Goal: Task Accomplishment & Management: Manage account settings

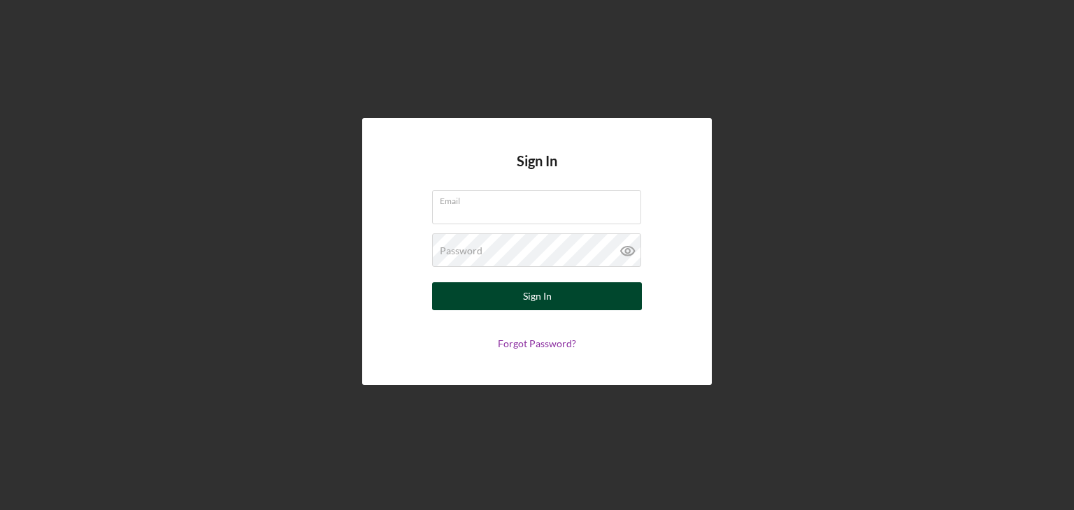
type input "[EMAIL_ADDRESS][DOMAIN_NAME]"
drag, startPoint x: 531, startPoint y: 293, endPoint x: 509, endPoint y: 294, distance: 22.4
click at [509, 294] on button "Sign In" at bounding box center [537, 296] width 210 height 28
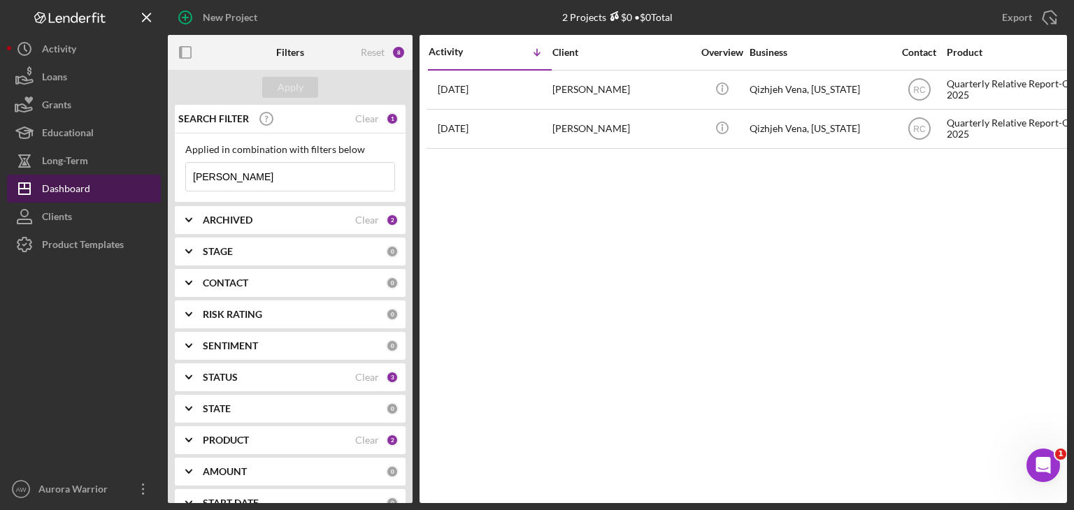
drag, startPoint x: 248, startPoint y: 174, endPoint x: 127, endPoint y: 179, distance: 121.7
click at [127, 179] on div "New Project 2 Projects $0 • $0 Total [PERSON_NAME] Export Icon/Export Filters R…" at bounding box center [537, 251] width 1060 height 503
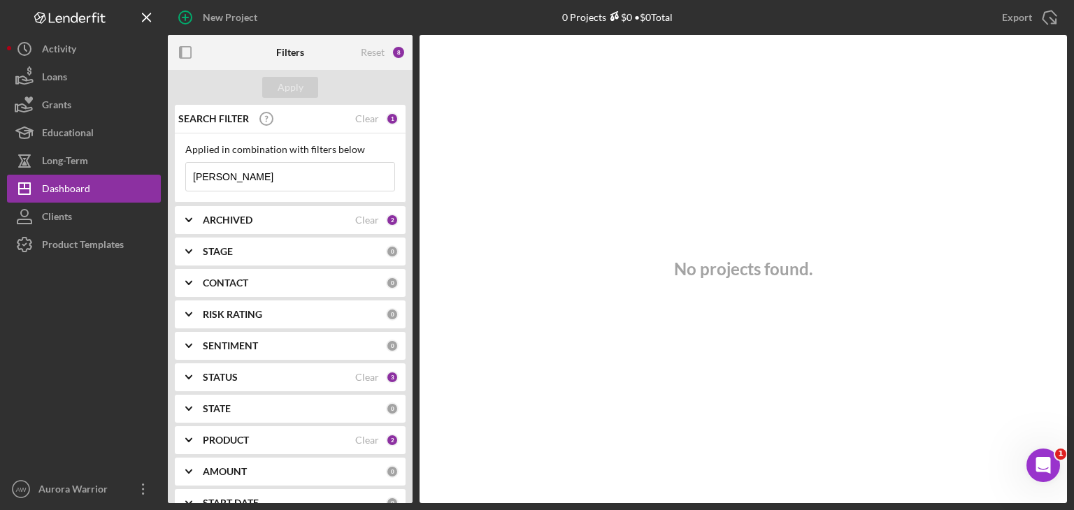
type input "[PERSON_NAME]"
click at [326, 431] on div "PRODUCT Clear 2" at bounding box center [301, 440] width 196 height 28
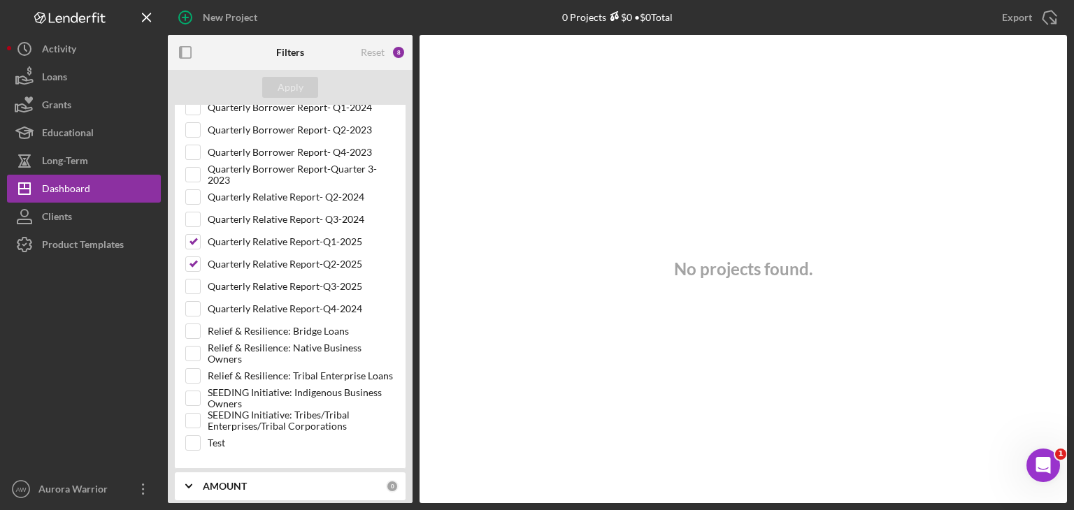
scroll to position [474, 0]
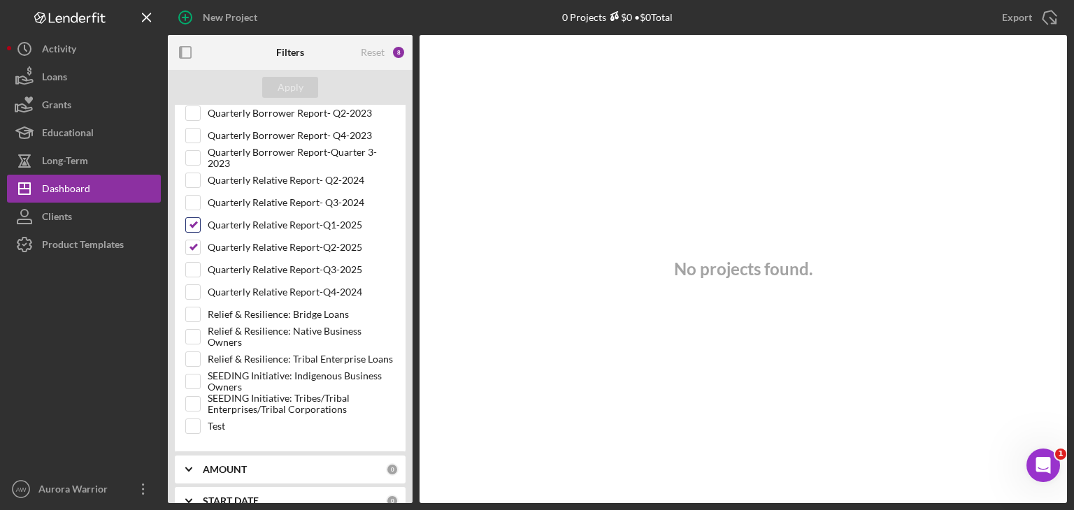
click at [201, 231] on div "Quarterly Relative Report-Q1-2025" at bounding box center [290, 228] width 210 height 22
click at [196, 227] on input "Quarterly Relative Report-Q1-2025" at bounding box center [193, 225] width 14 height 14
checkbox input "false"
click at [194, 240] on input "Quarterly Relative Report-Q2-2025" at bounding box center [193, 247] width 14 height 14
checkbox input "false"
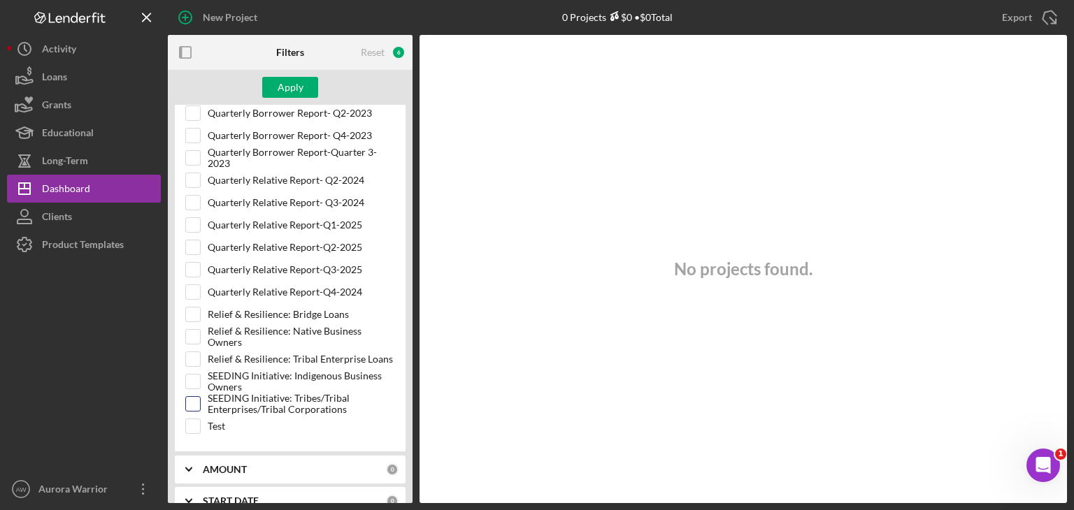
click at [193, 398] on input "SEEDING Initiative: Tribes/Tribal Enterprises/Tribal Corporations" at bounding box center [193, 404] width 14 height 14
checkbox input "true"
click at [298, 85] on div "Apply" at bounding box center [291, 87] width 26 height 21
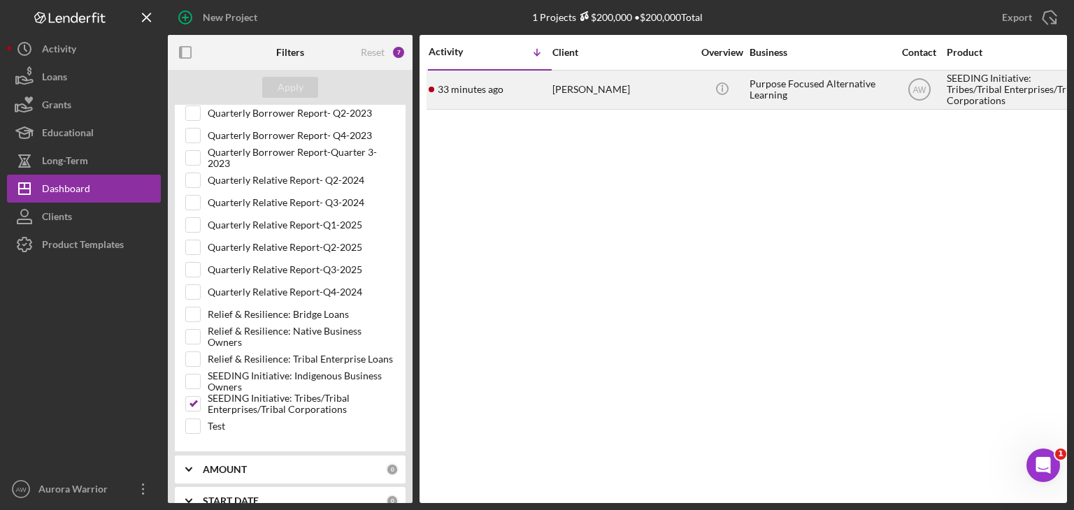
click at [573, 85] on div "JoAnn Armenta" at bounding box center [622, 89] width 140 height 37
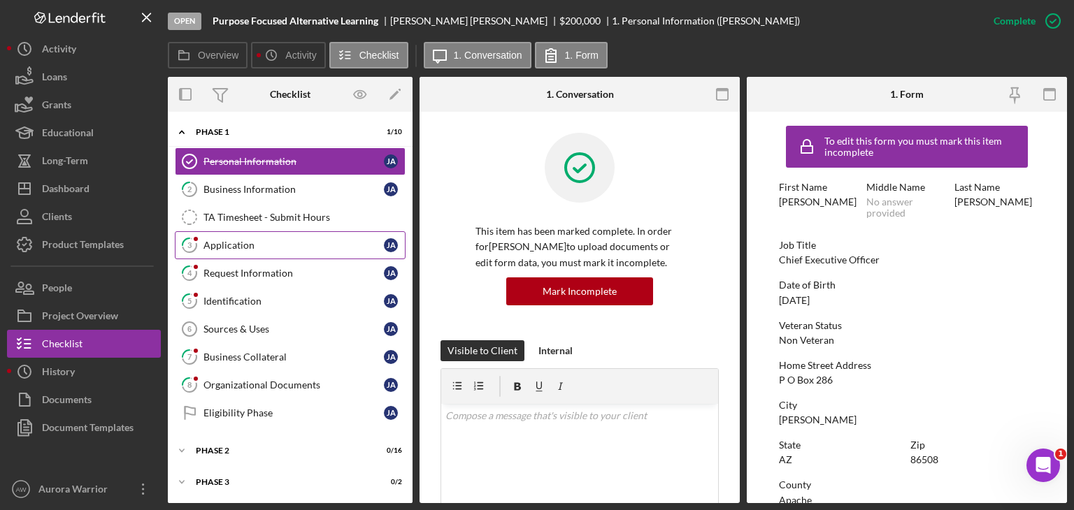
click at [271, 242] on div "Application" at bounding box center [293, 245] width 180 height 11
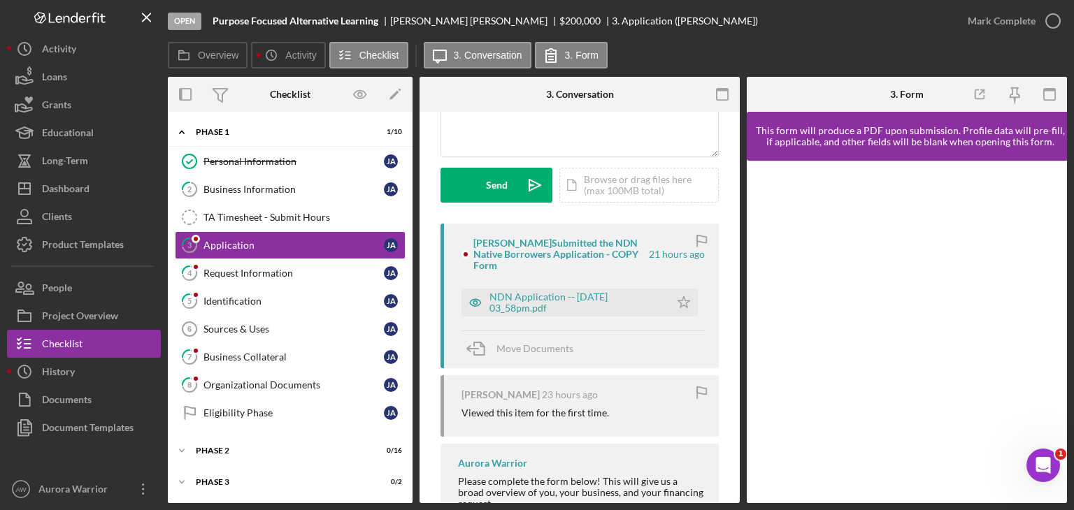
scroll to position [213, 0]
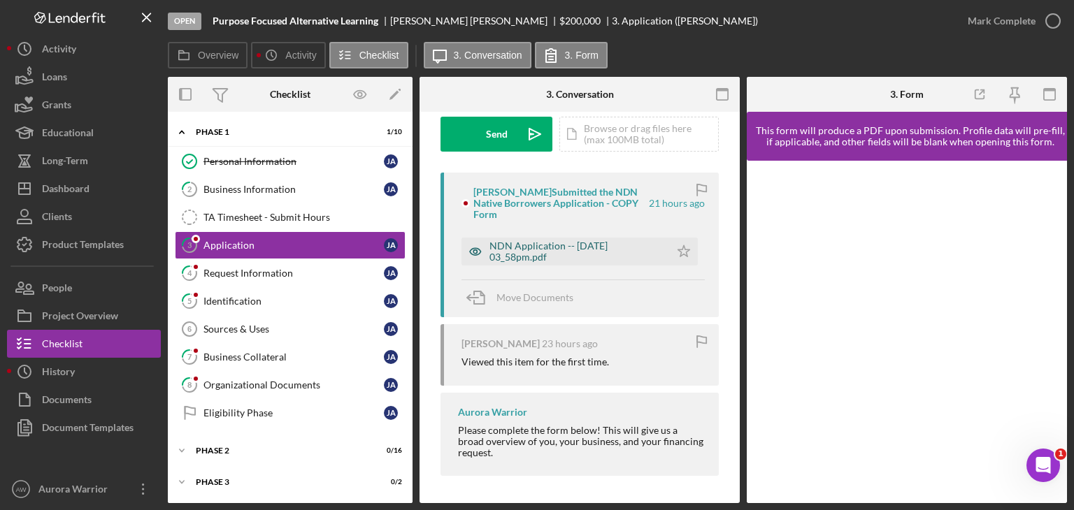
click at [554, 250] on div "NDN Application -- 2025-10-09 03_58pm.pdf" at bounding box center [575, 251] width 173 height 22
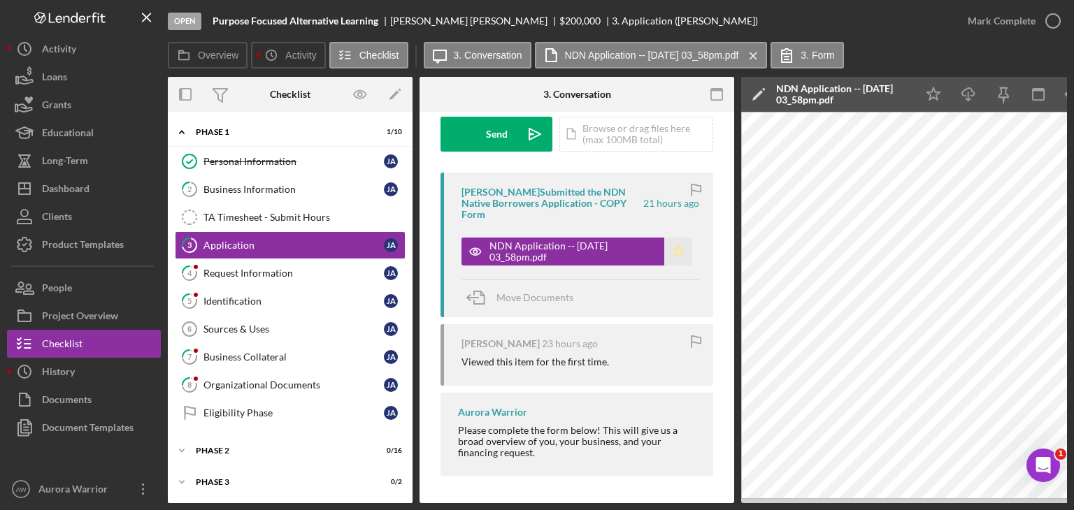
click at [673, 256] on icon "Icon/Star" at bounding box center [678, 252] width 28 height 28
click at [1040, 21] on icon "button" at bounding box center [1052, 20] width 35 height 35
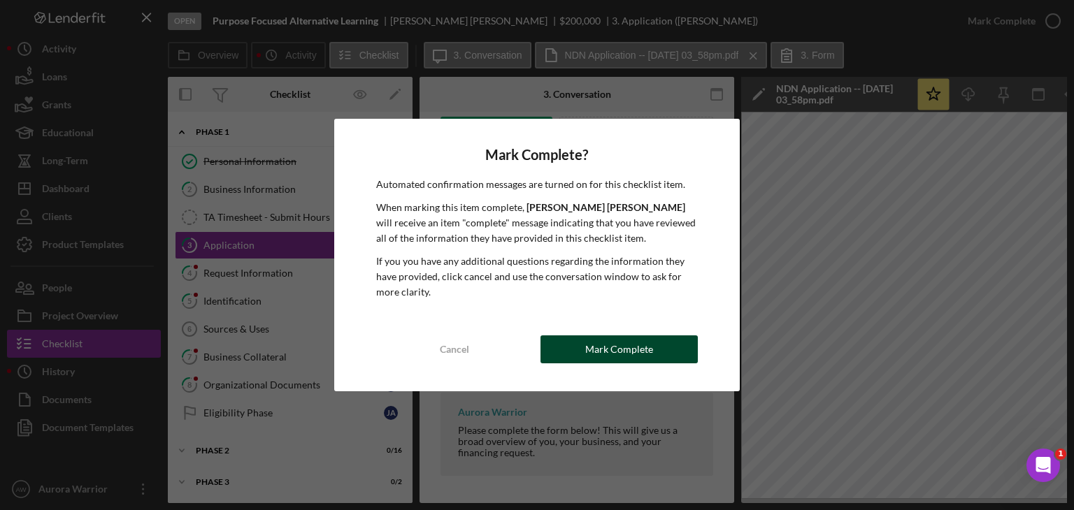
click at [629, 346] on div "Mark Complete" at bounding box center [619, 350] width 68 height 28
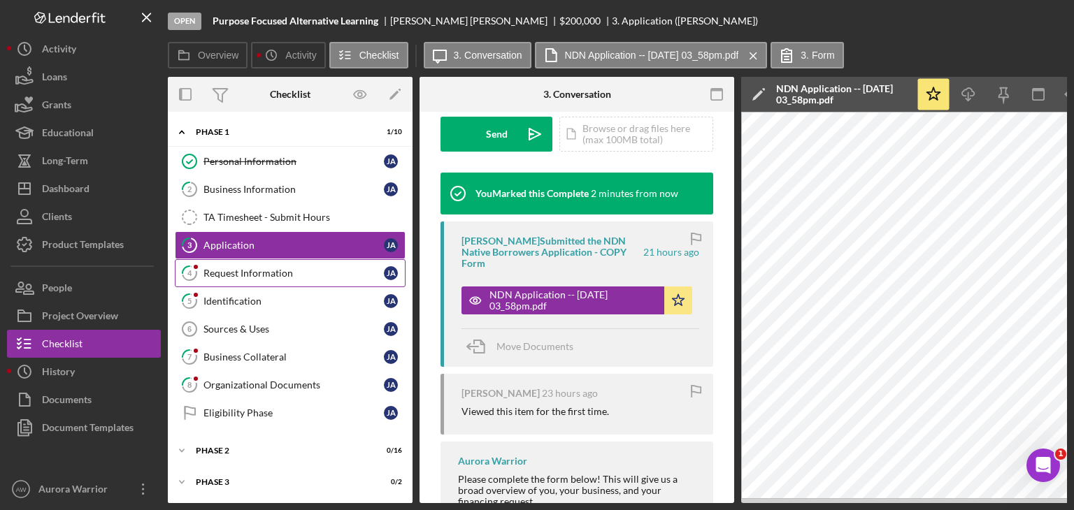
scroll to position [421, 0]
click at [303, 268] on div "Request Information" at bounding box center [293, 273] width 180 height 11
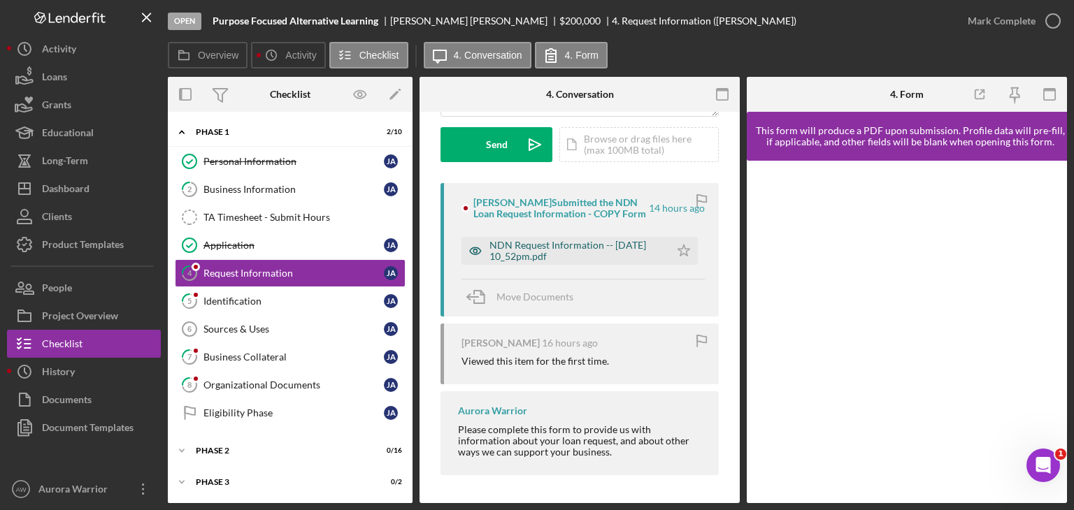
scroll to position [202, 0]
click at [573, 257] on div "NDN Request Information -- 2025-10-09 10_52pm.pdf" at bounding box center [575, 251] width 173 height 22
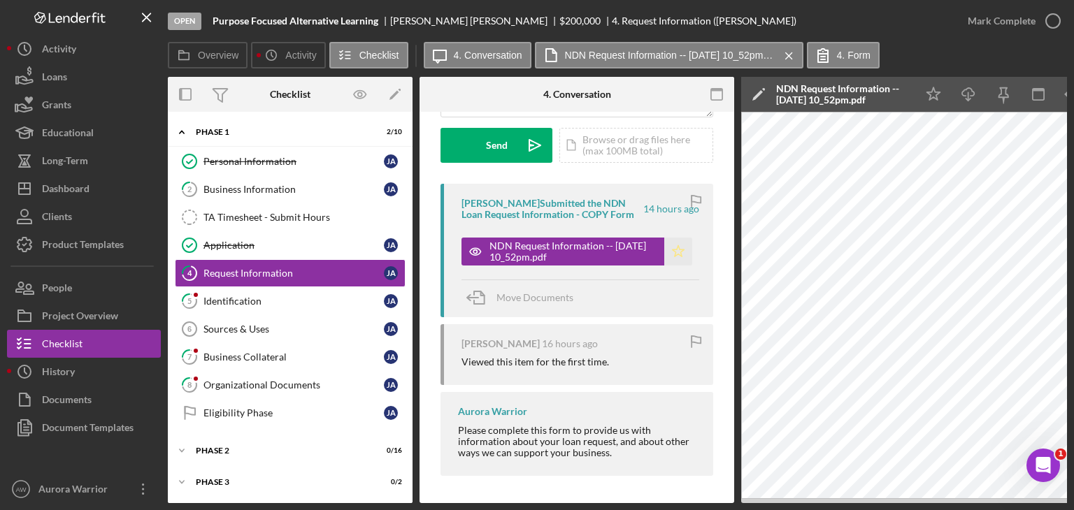
click at [665, 253] on icon "Icon/Star" at bounding box center [678, 252] width 28 height 28
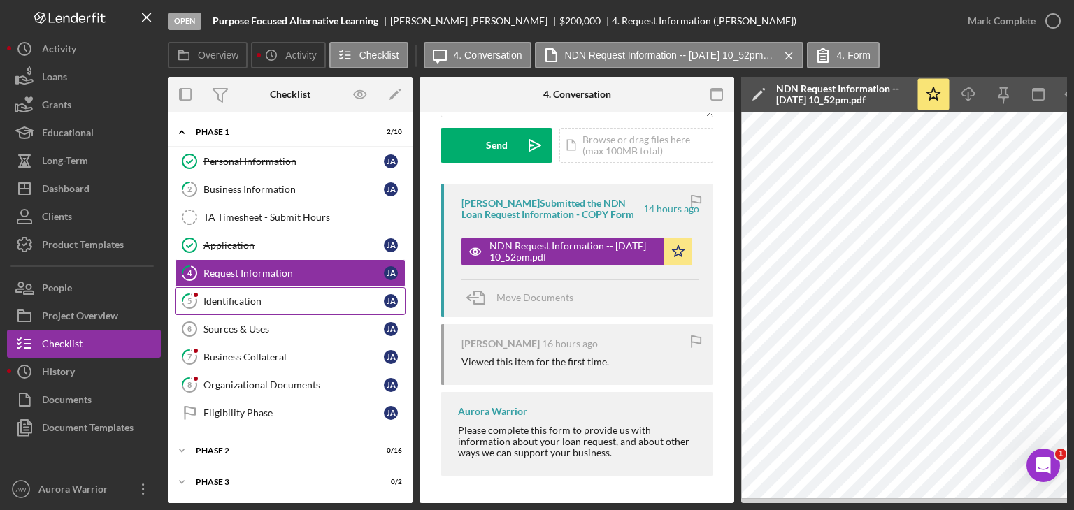
click at [291, 310] on link "5 Identification J A" at bounding box center [290, 301] width 231 height 28
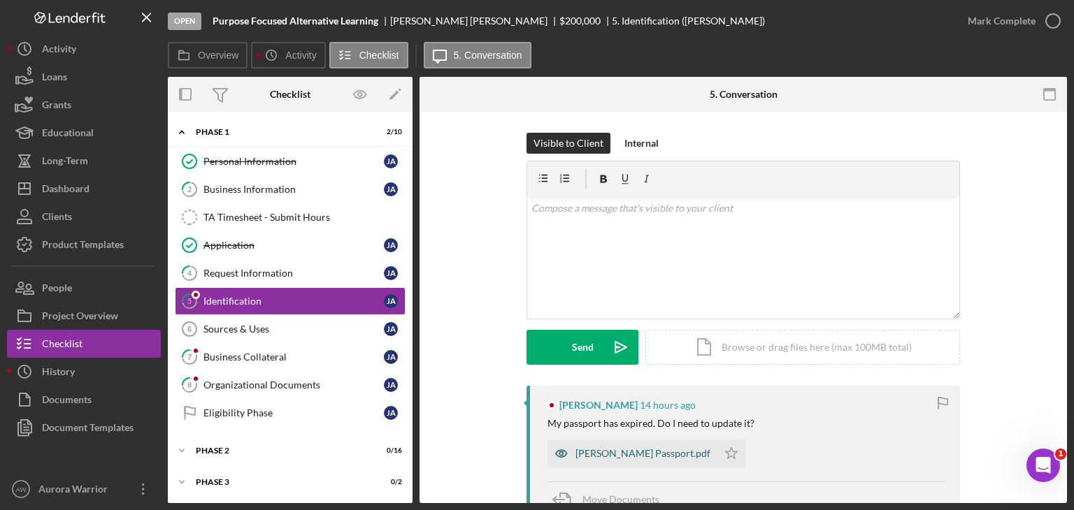
scroll to position [202, 0]
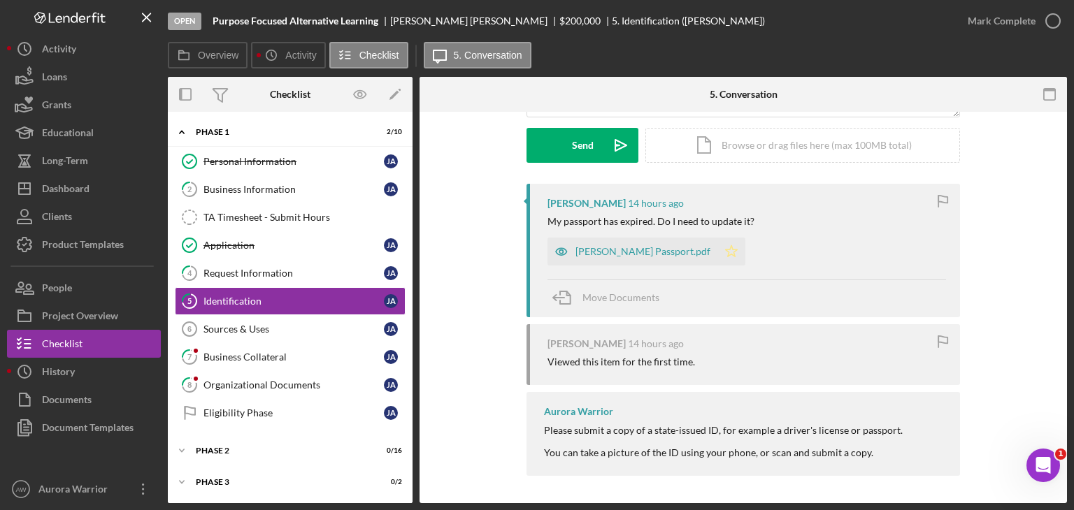
click at [717, 250] on icon "Icon/Star" at bounding box center [731, 252] width 28 height 28
click at [1026, 17] on div "Mark Complete" at bounding box center [1001, 21] width 68 height 28
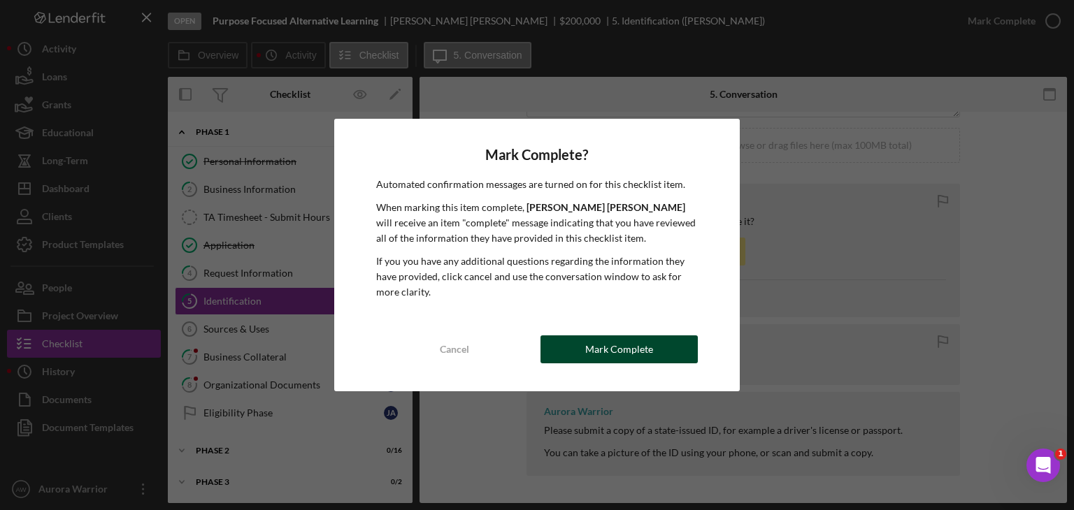
click at [578, 336] on button "Mark Complete" at bounding box center [618, 350] width 157 height 28
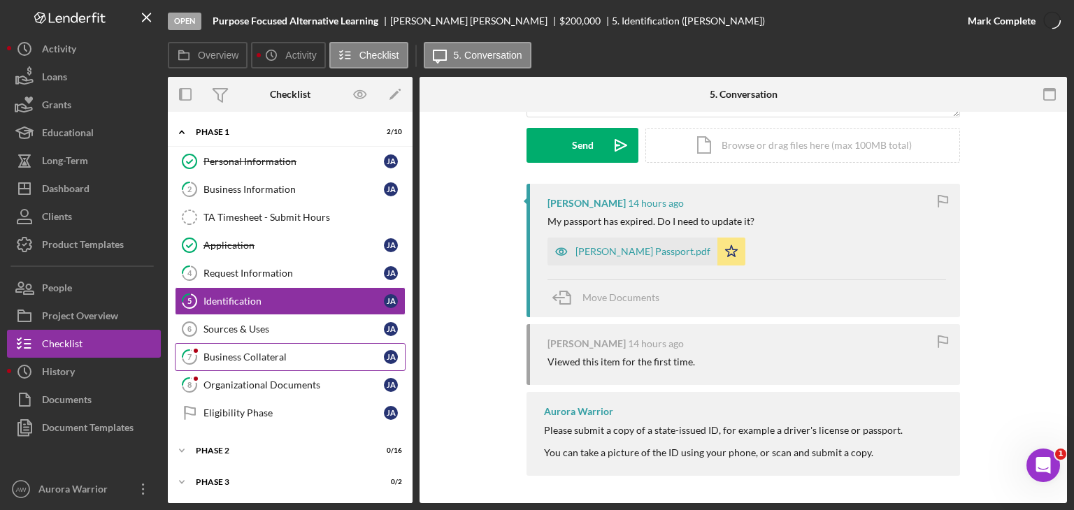
scroll to position [366, 0]
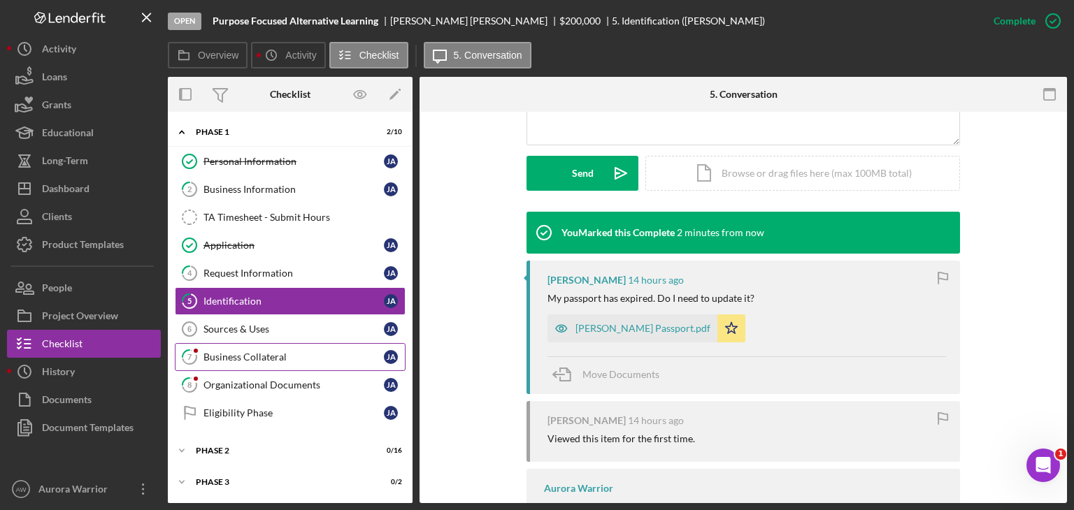
click at [232, 361] on link "7 Business Collateral J A" at bounding box center [290, 357] width 231 height 28
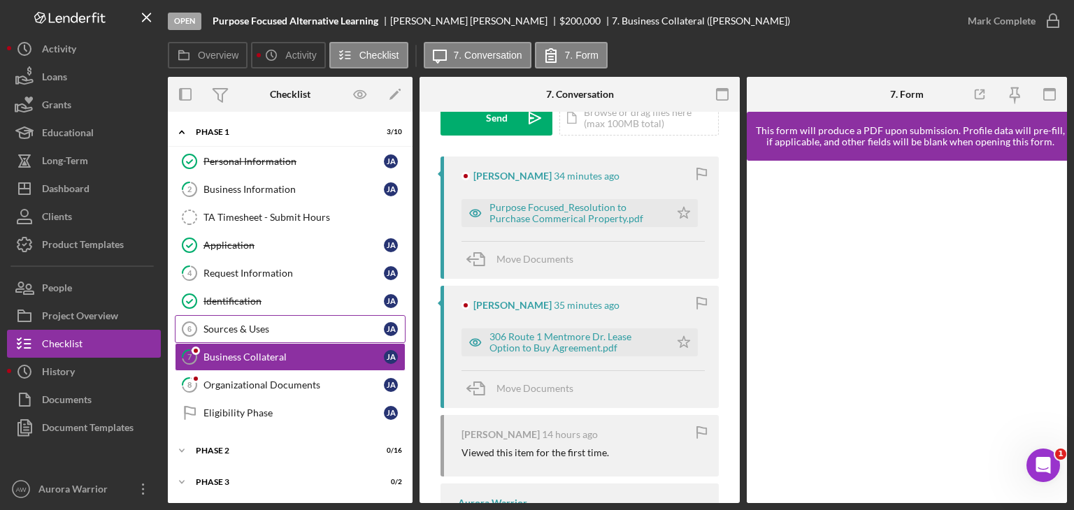
scroll to position [231, 0]
click at [565, 198] on div "Purpose Focused_Resolution to Purchase Commerical Property.pdf" at bounding box center [565, 212] width 208 height 28
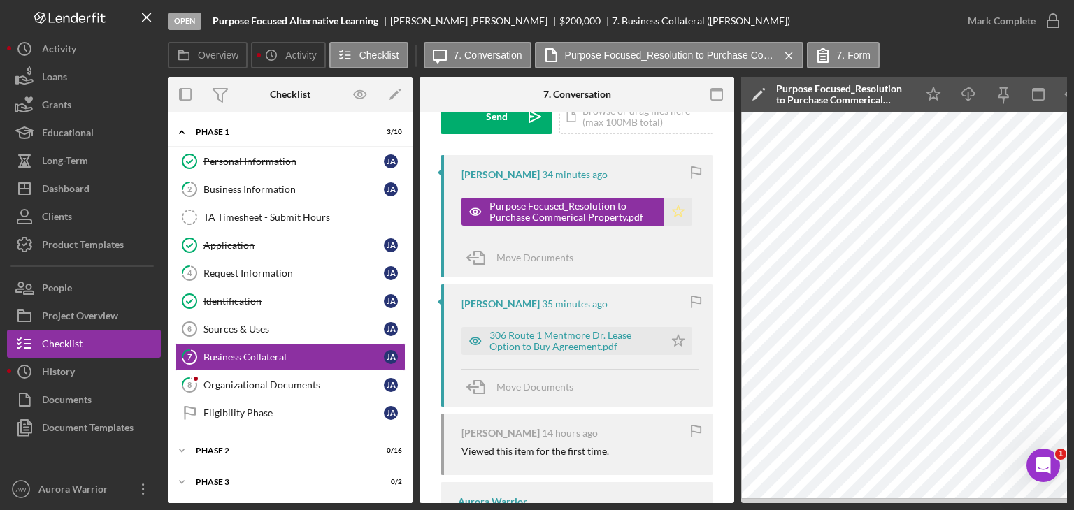
click at [677, 199] on icon "Icon/Star" at bounding box center [678, 212] width 28 height 28
click at [596, 334] on div "306 Route 1 Mentmore Dr. Lease Option to Buy Agreement.pdf" at bounding box center [573, 341] width 168 height 22
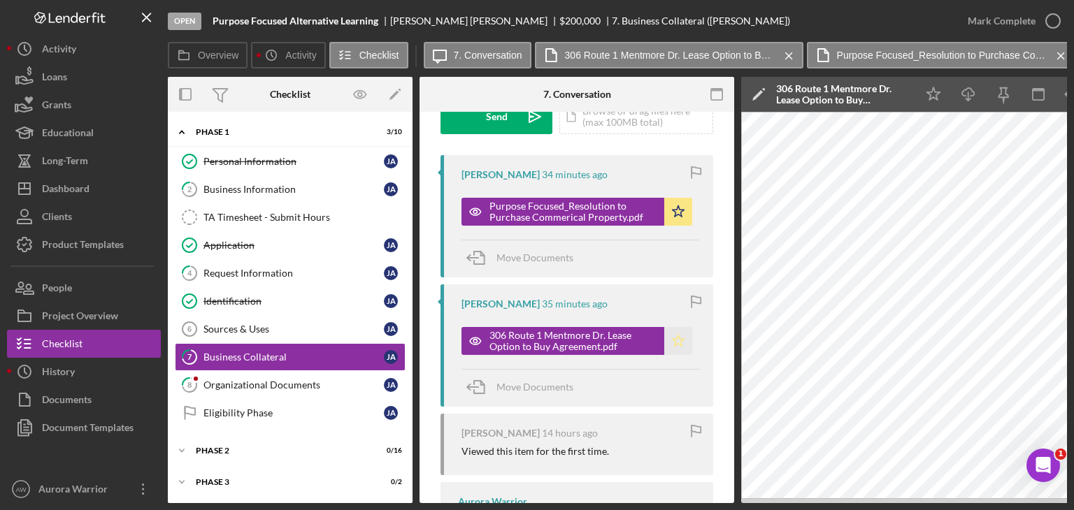
click at [672, 345] on polygon "button" at bounding box center [678, 340] width 12 height 11
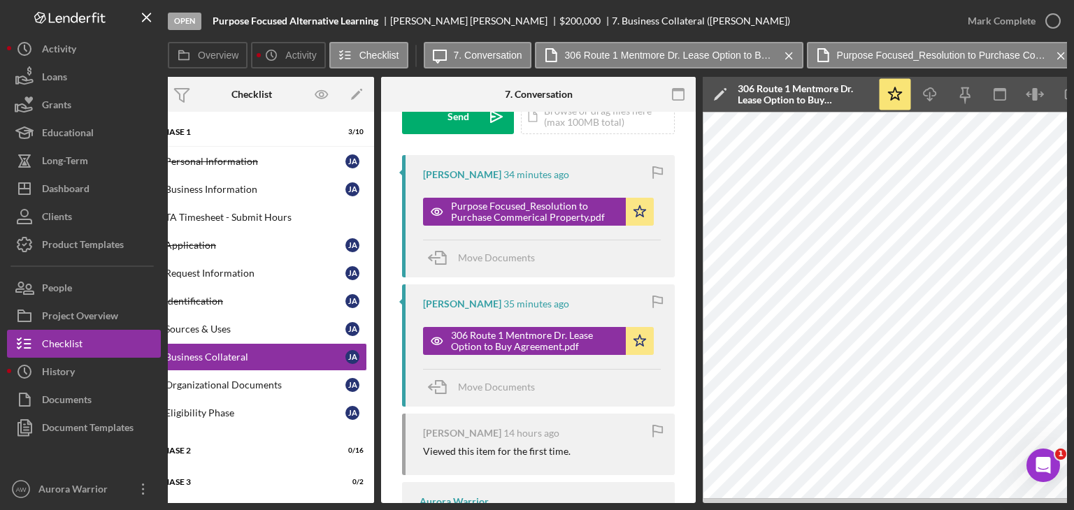
scroll to position [0, 4]
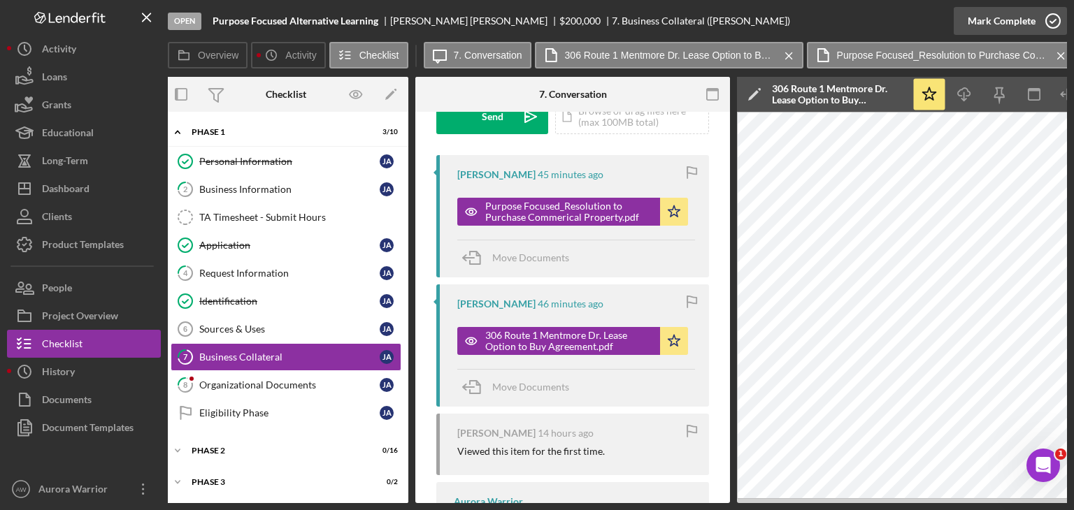
click at [1032, 24] on div "Mark Complete" at bounding box center [1001, 21] width 68 height 28
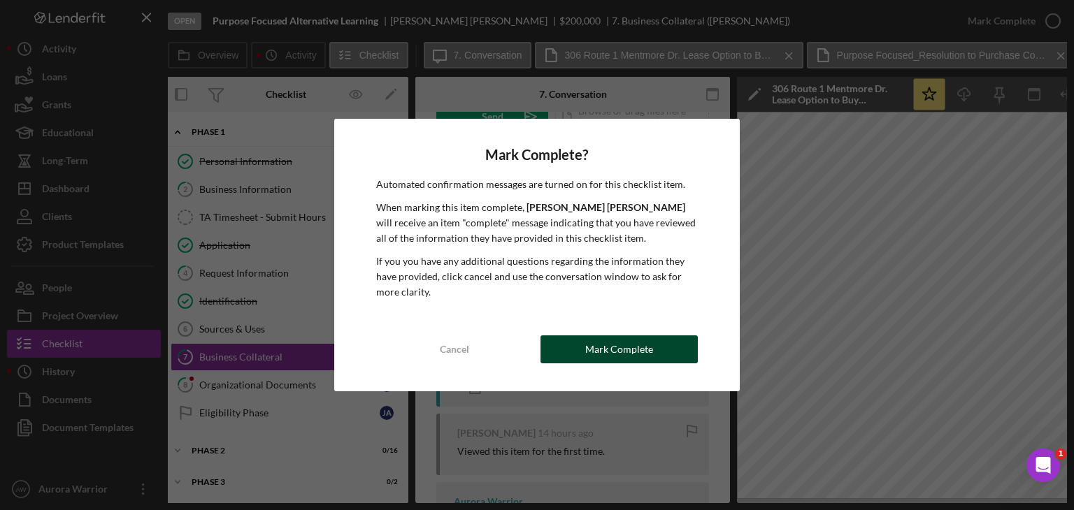
click at [680, 347] on button "Mark Complete" at bounding box center [618, 350] width 157 height 28
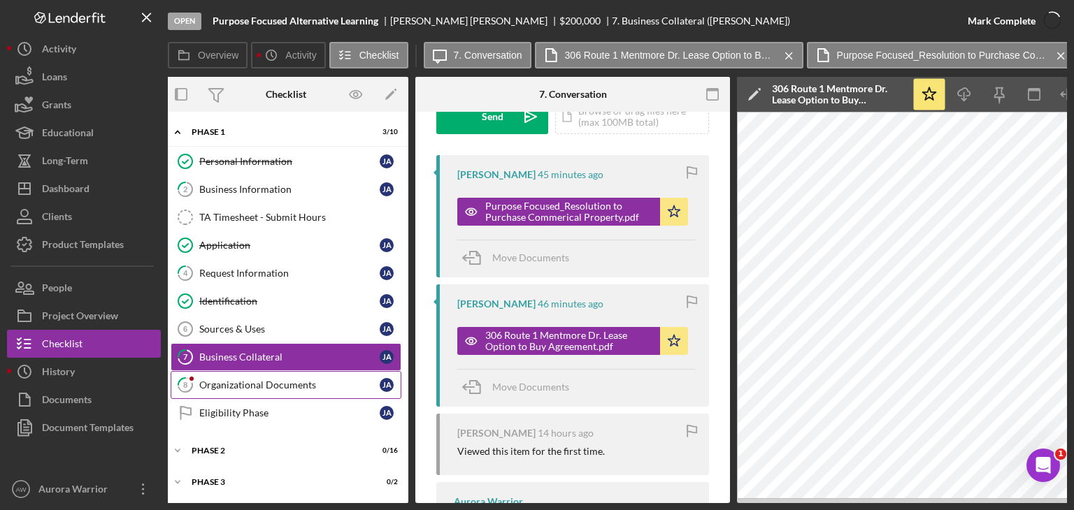
click at [294, 392] on link "8 Organizational Documents J A" at bounding box center [286, 385] width 231 height 28
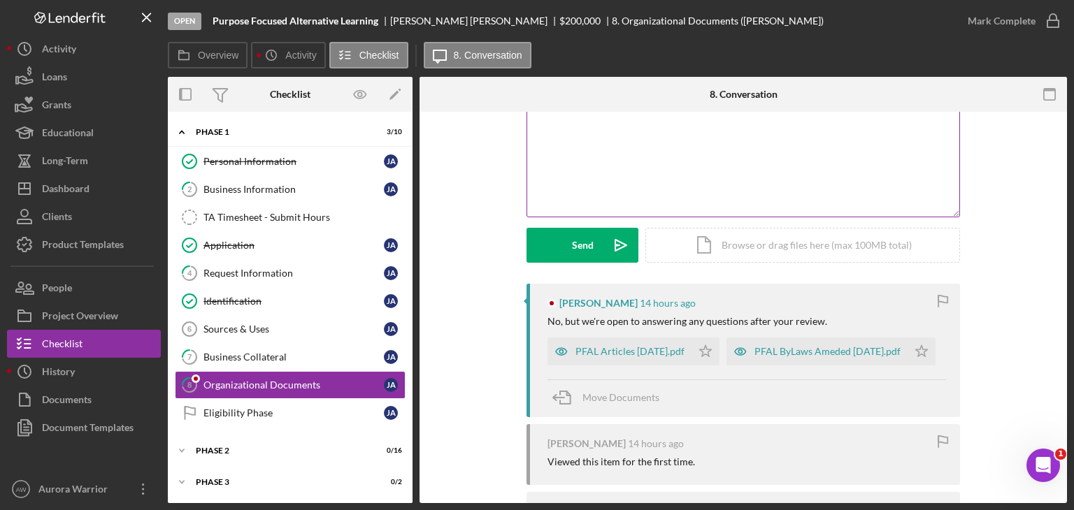
scroll to position [103, 0]
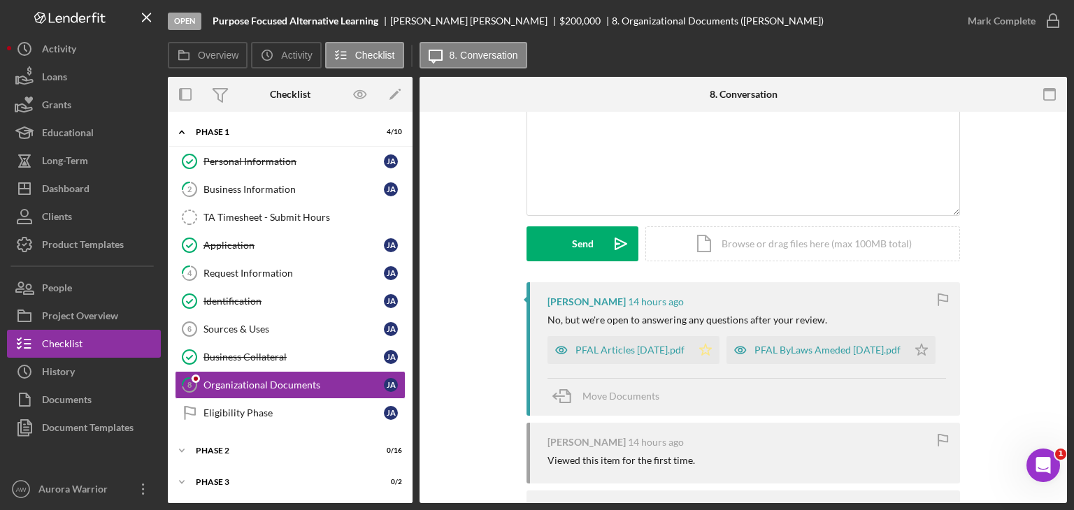
click at [712, 350] on icon "Icon/Star" at bounding box center [705, 350] width 28 height 28
click at [907, 364] on icon "Icon/Star" at bounding box center [921, 350] width 28 height 28
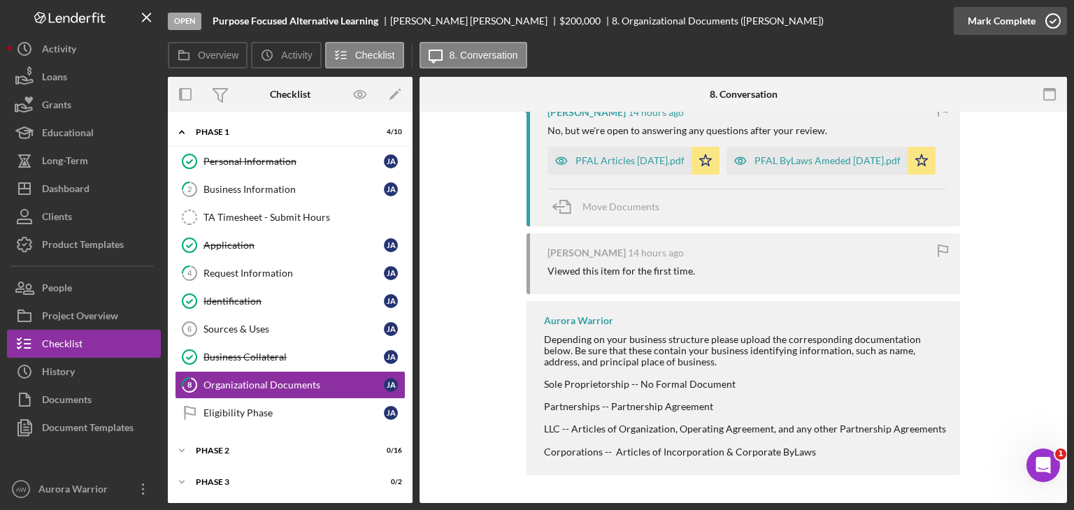
click at [1051, 17] on icon "button" at bounding box center [1052, 20] width 35 height 35
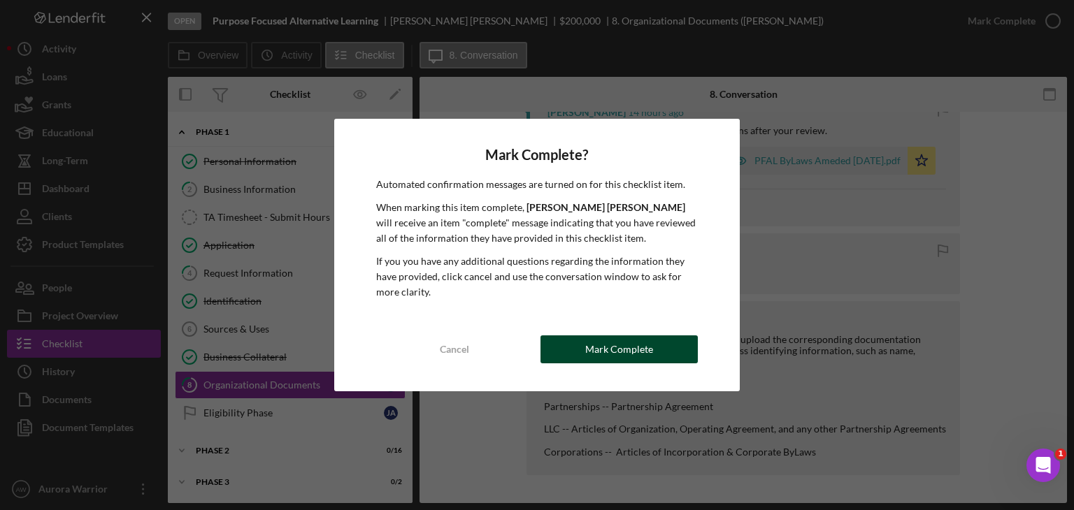
click at [601, 338] on div "Mark Complete" at bounding box center [619, 350] width 68 height 28
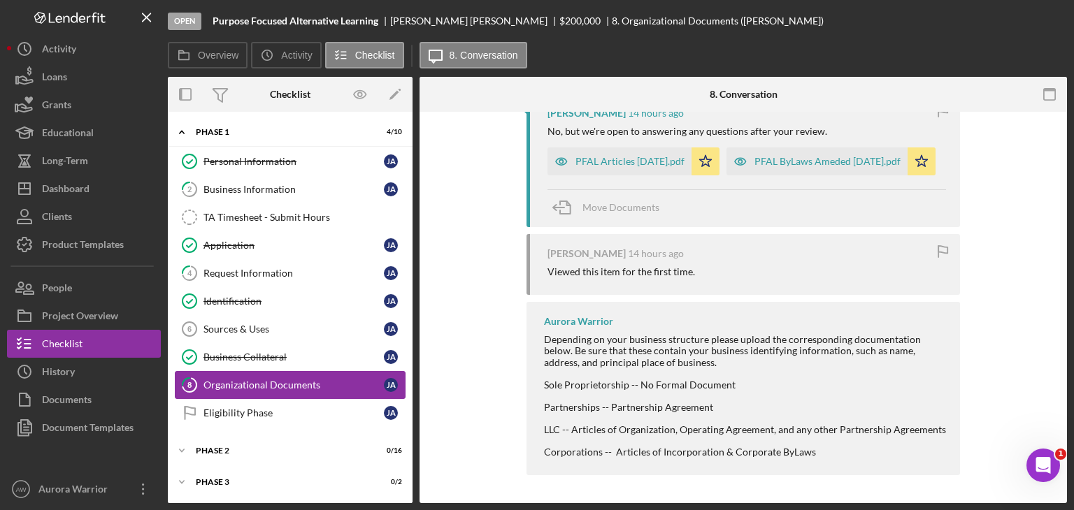
scroll to position [568, 0]
click at [274, 433] on div "Icon/Expander Phase 1 5 / 10 Personal Information Personal Information J A 2 Bu…" at bounding box center [290, 339] width 245 height 441
click at [273, 447] on div "Phase 2" at bounding box center [295, 451] width 199 height 8
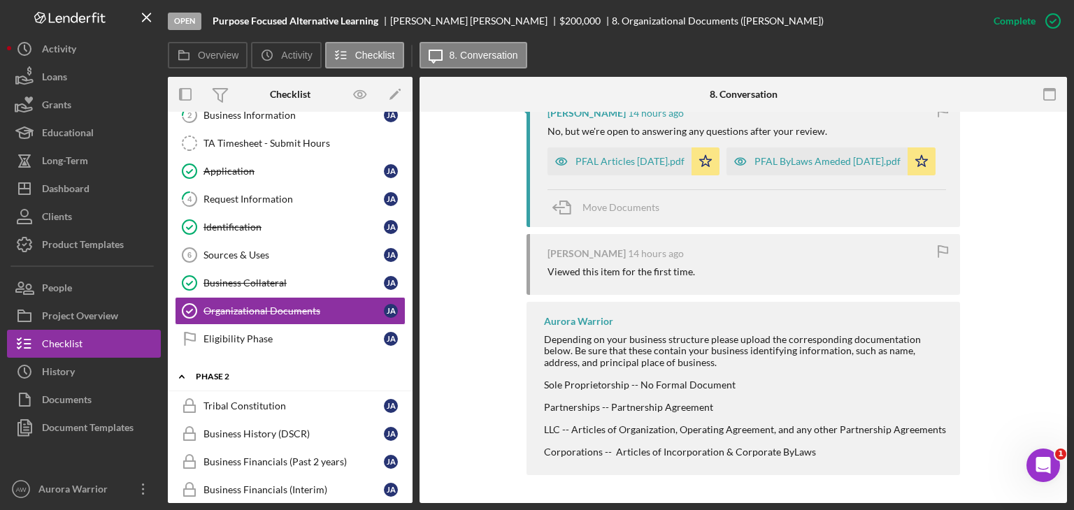
scroll to position [73, 0]
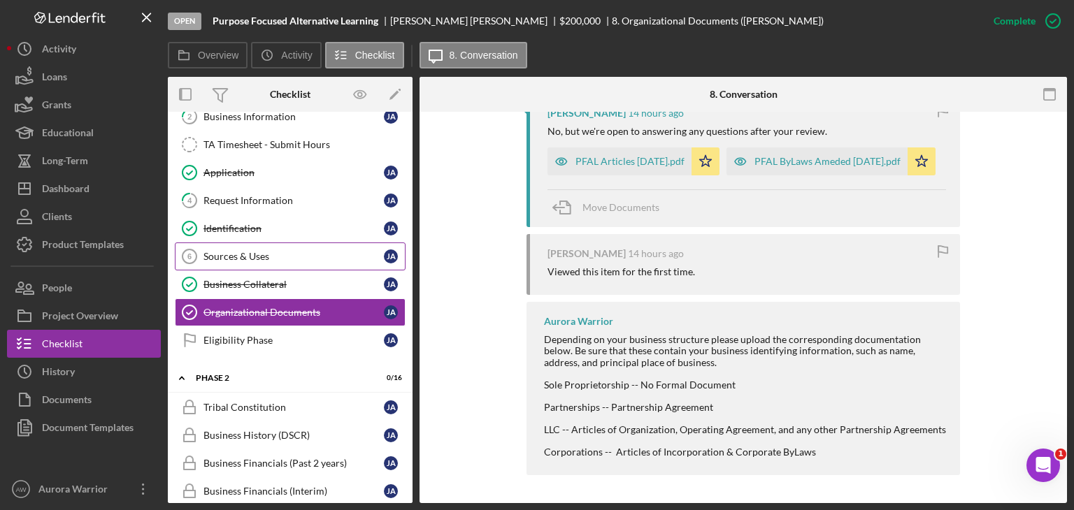
click at [243, 257] on div "Sources & Uses" at bounding box center [293, 256] width 180 height 11
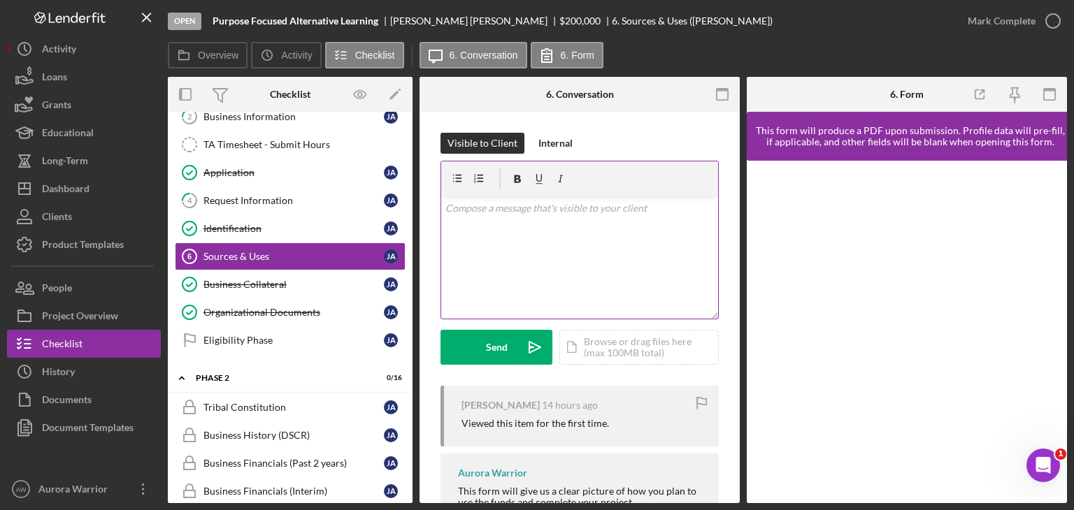
scroll to position [73, 0]
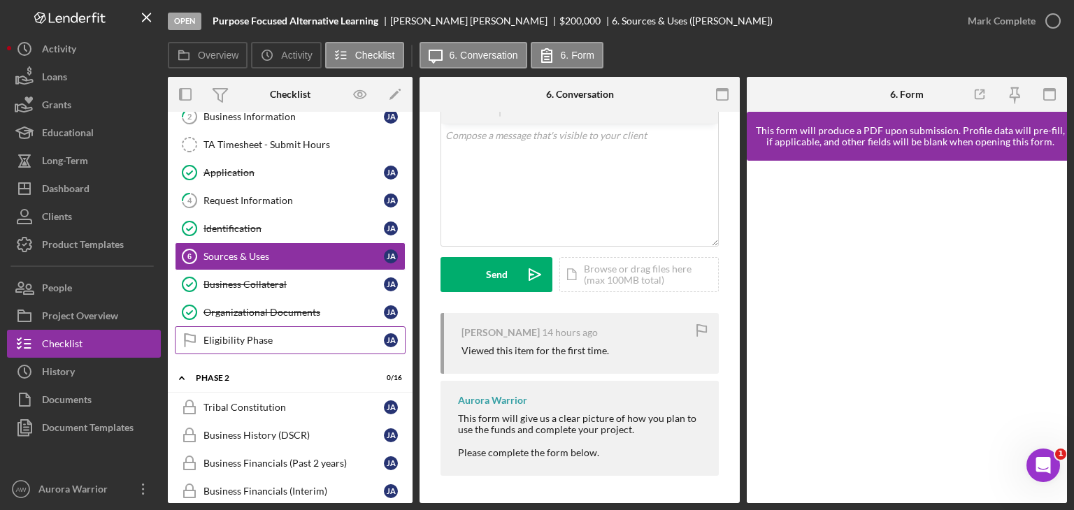
click at [288, 326] on link "Eligibility Phase Eligibility Phase J A" at bounding box center [290, 340] width 231 height 28
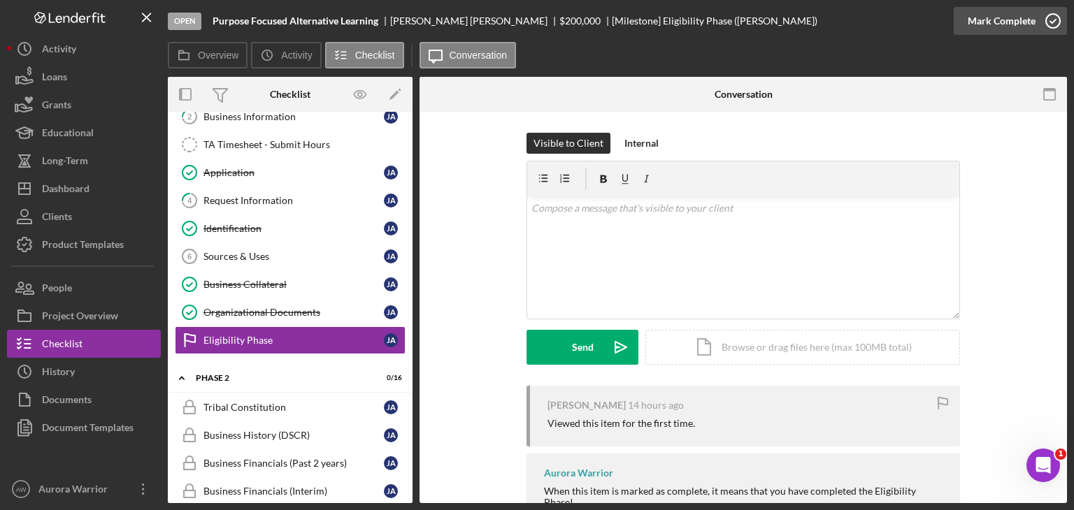
click at [1047, 15] on circle "button" at bounding box center [1053, 21] width 14 height 14
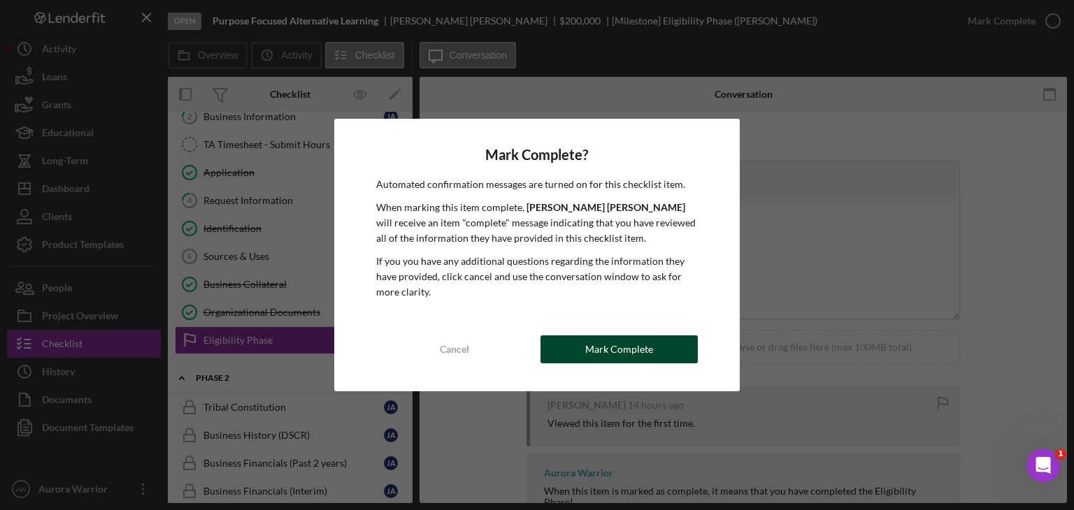
click at [636, 356] on div "Mark Complete" at bounding box center [619, 350] width 68 height 28
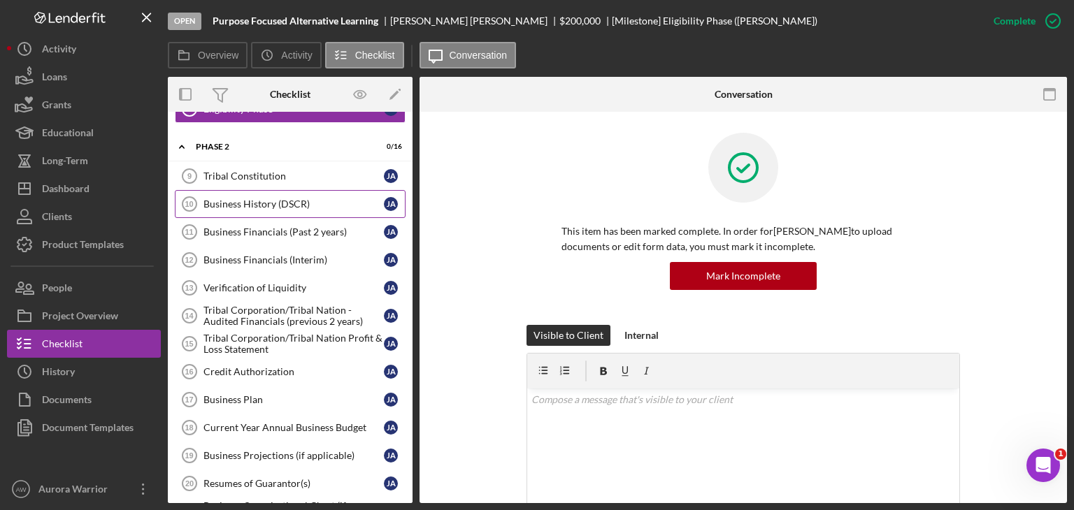
scroll to position [305, 0]
click at [267, 175] on div "Tribal Constitution" at bounding box center [293, 175] width 180 height 11
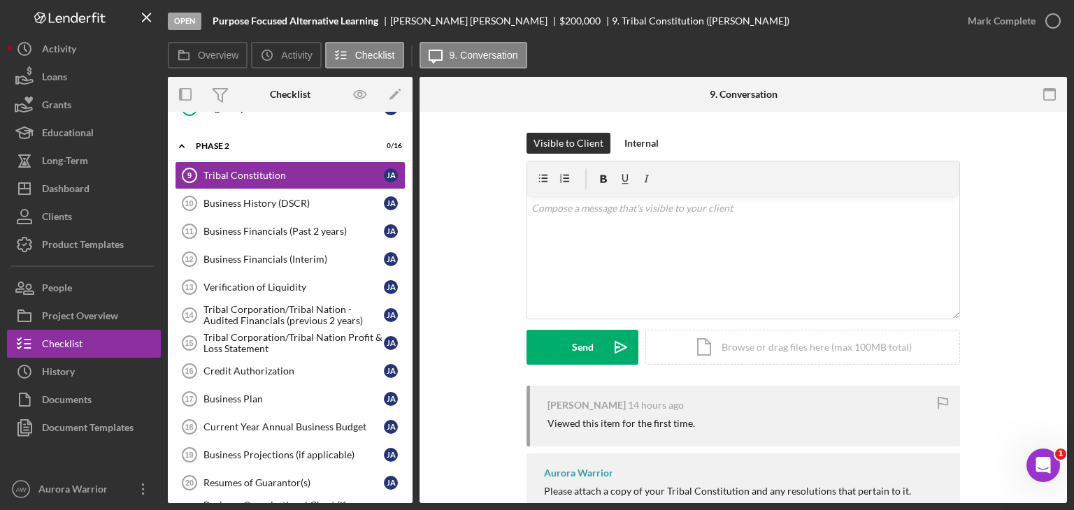
scroll to position [62, 0]
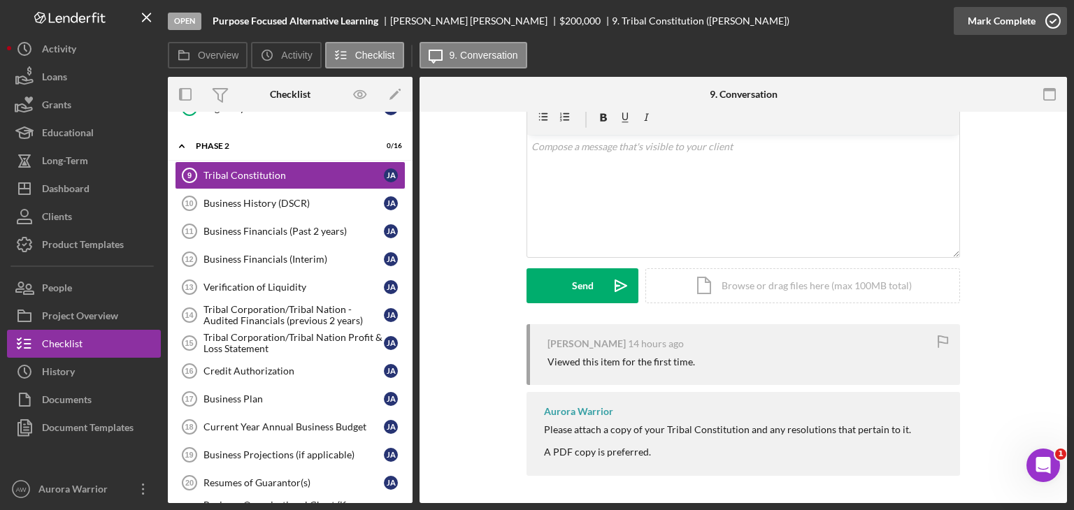
click at [1053, 20] on icon "button" at bounding box center [1052, 20] width 35 height 35
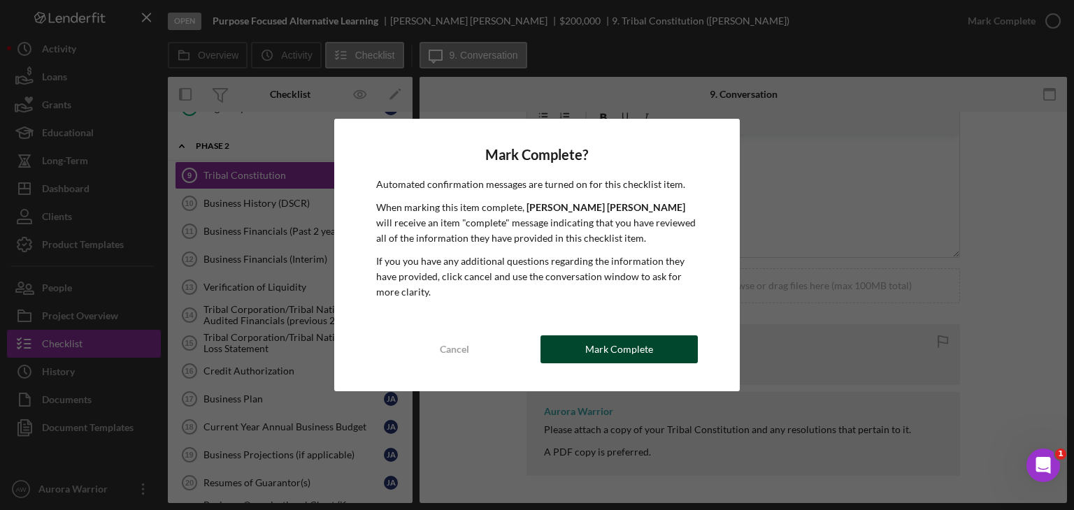
click at [652, 341] on button "Mark Complete" at bounding box center [618, 350] width 157 height 28
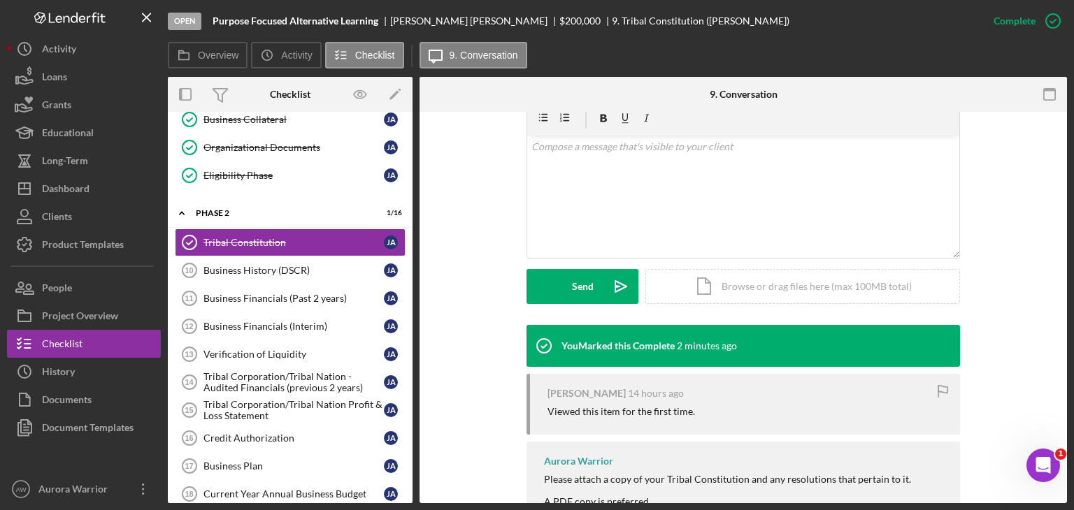
scroll to position [45, 0]
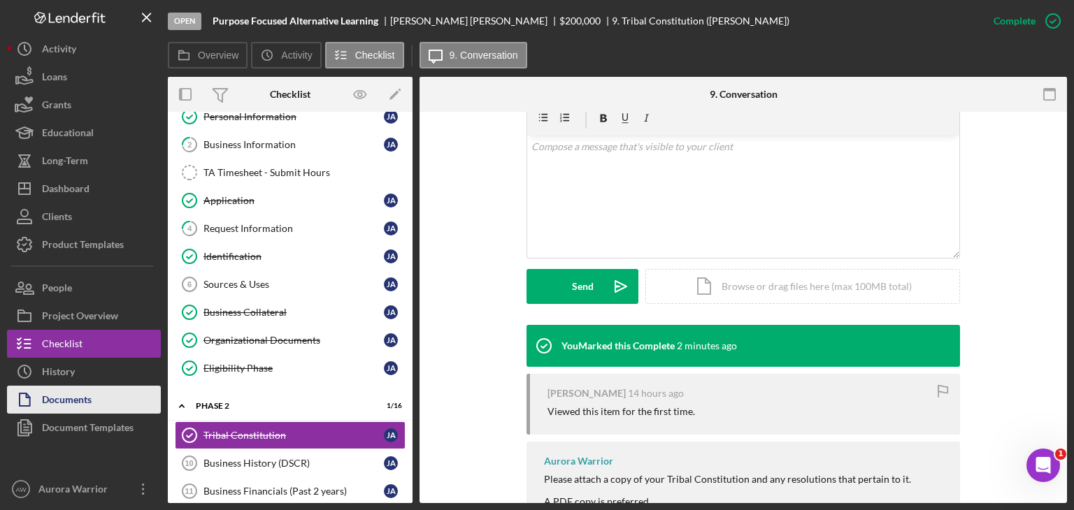
click at [42, 403] on div "Documents" at bounding box center [67, 401] width 50 height 31
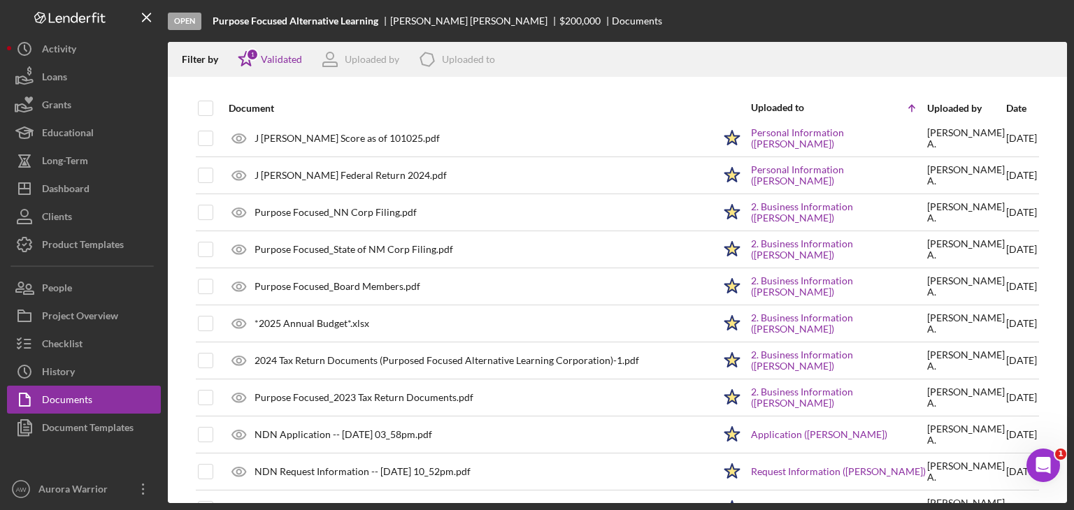
scroll to position [3, 0]
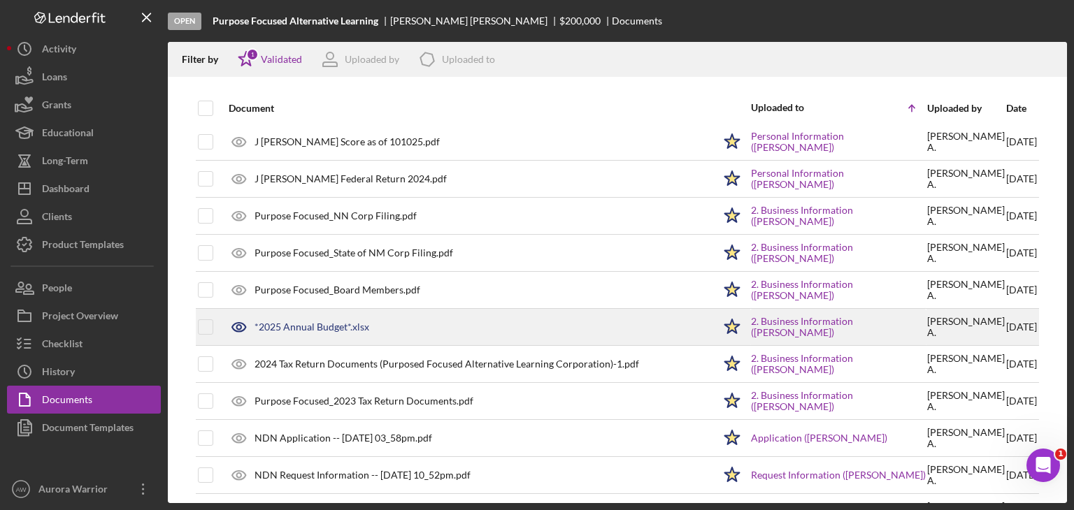
click at [338, 322] on div "*2025 Annual Budget*.xlsx" at bounding box center [311, 327] width 115 height 11
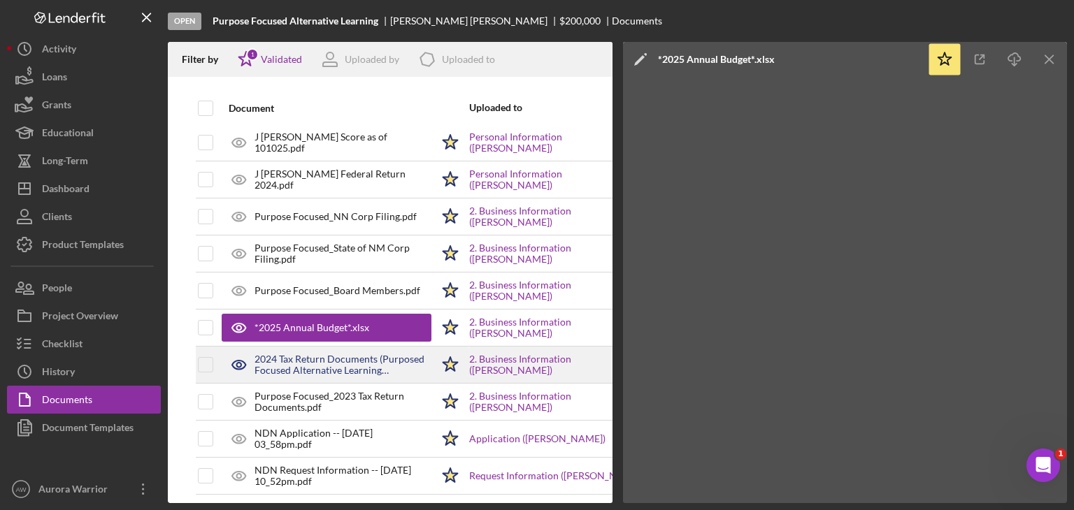
scroll to position [0, 0]
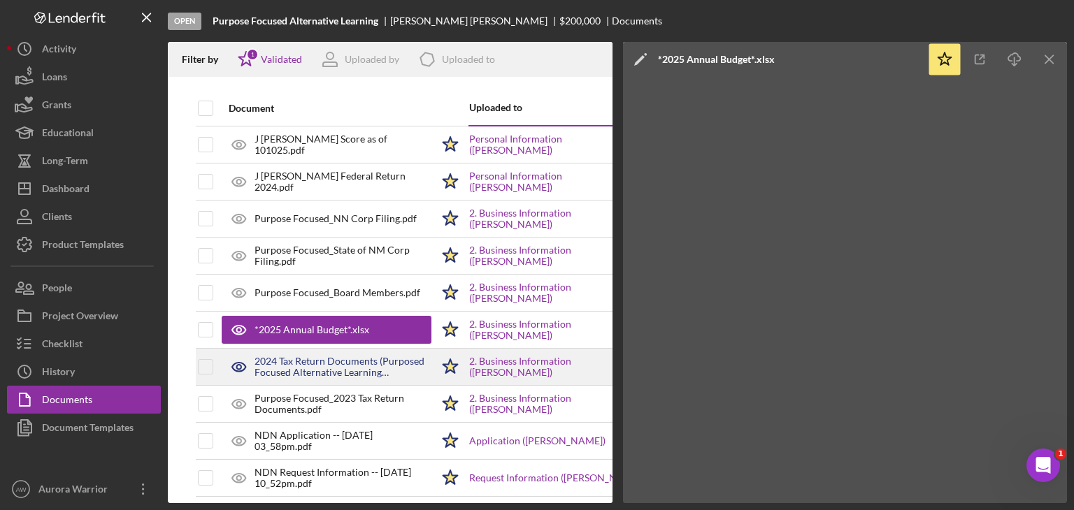
click at [357, 372] on div "2024 Tax Return Documents (Purposed Focused Alternative Learning Corporation)-1…" at bounding box center [342, 367] width 177 height 22
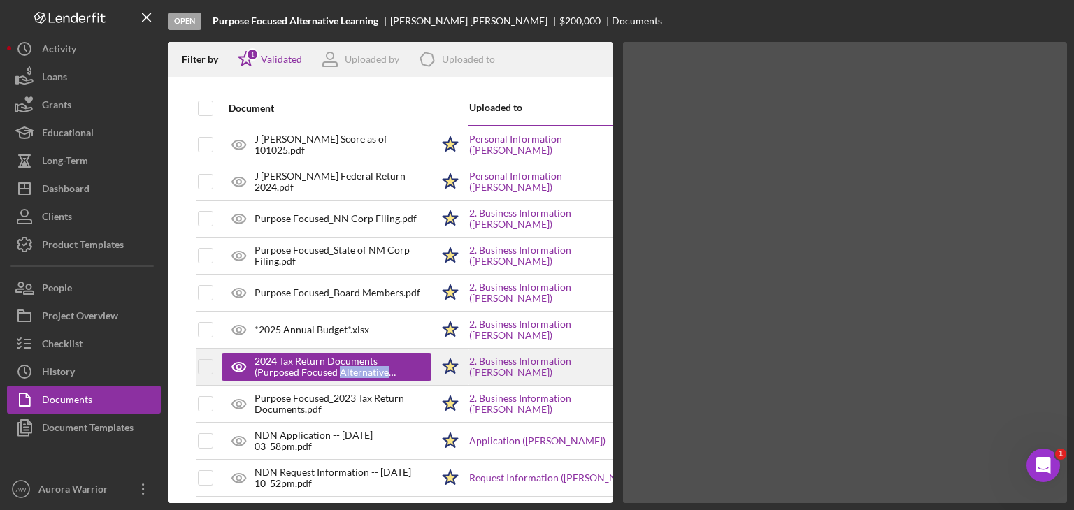
click at [357, 372] on div "2024 Tax Return Documents (Purposed Focused Alternative Learning Corporation)-1…" at bounding box center [335, 367] width 163 height 22
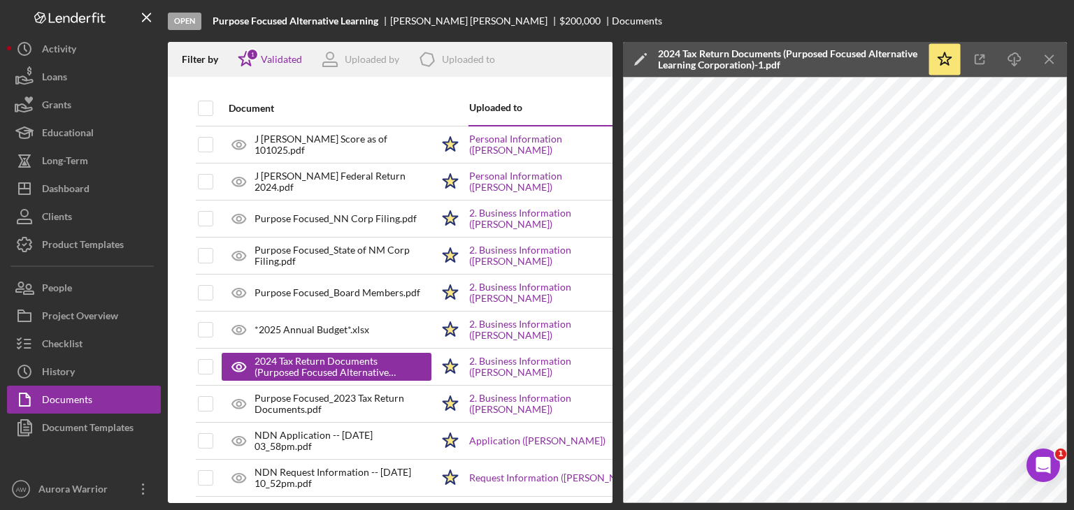
click at [398, 89] on div at bounding box center [390, 84] width 445 height 14
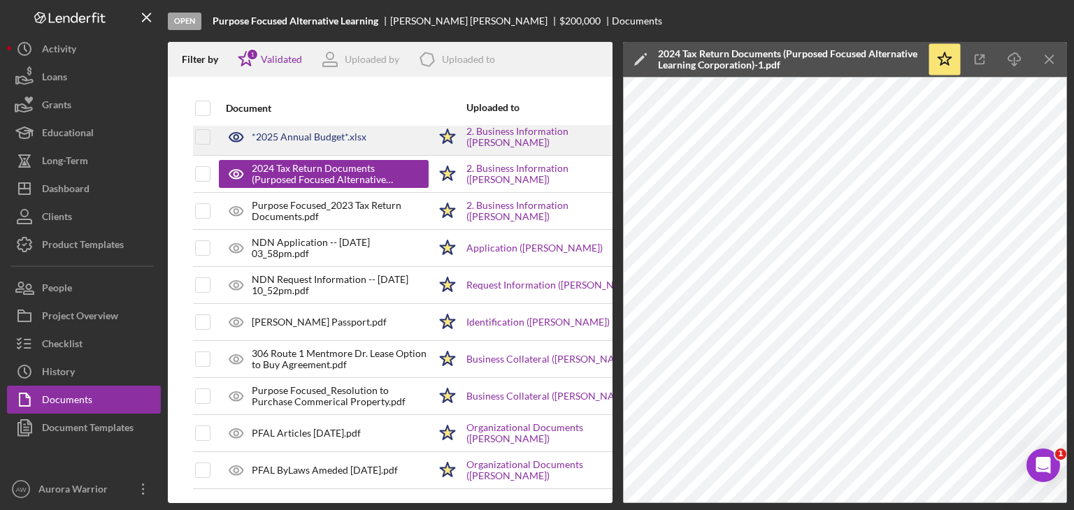
scroll to position [0, 11]
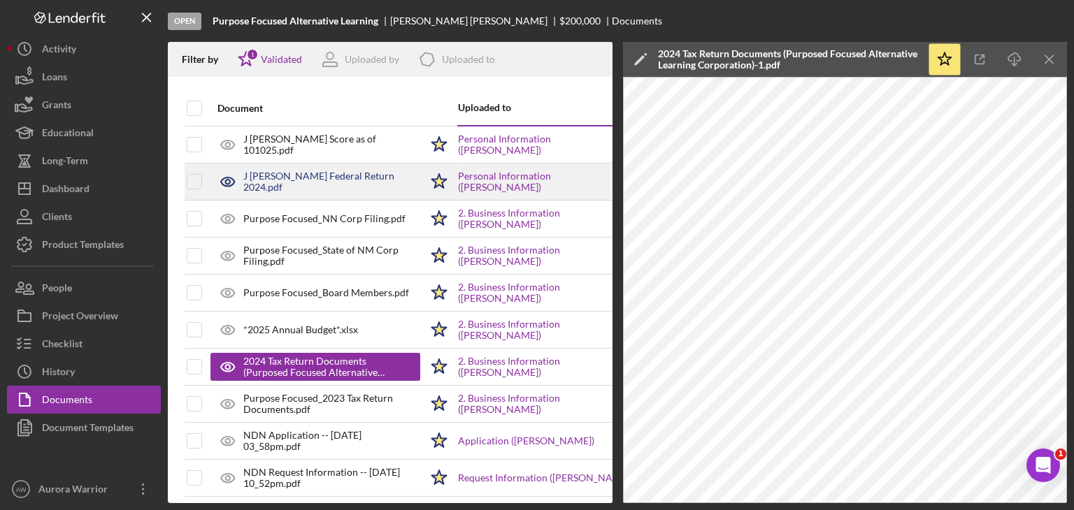
click at [352, 180] on div "J Armenta Federal Return 2024.pdf" at bounding box center [331, 182] width 177 height 22
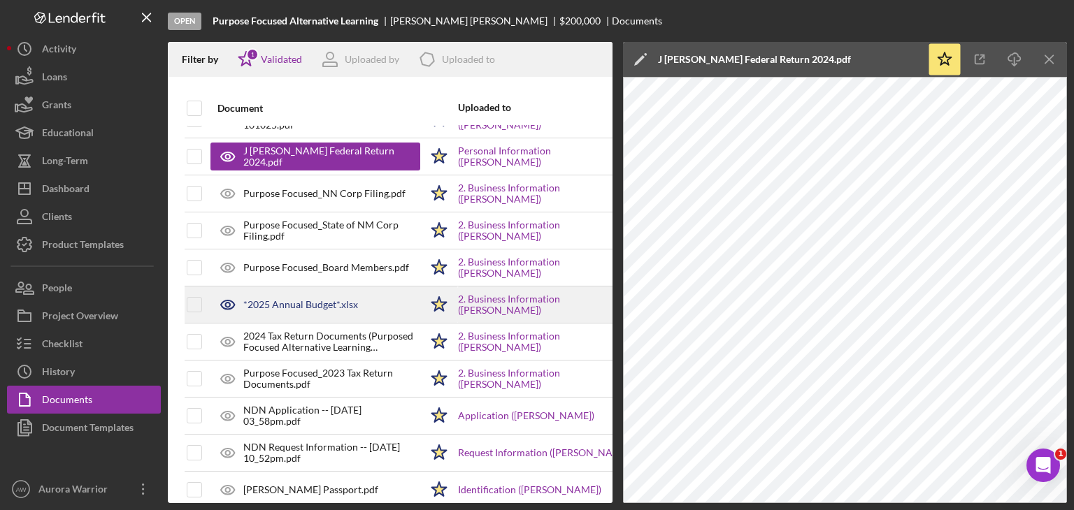
scroll to position [32, 11]
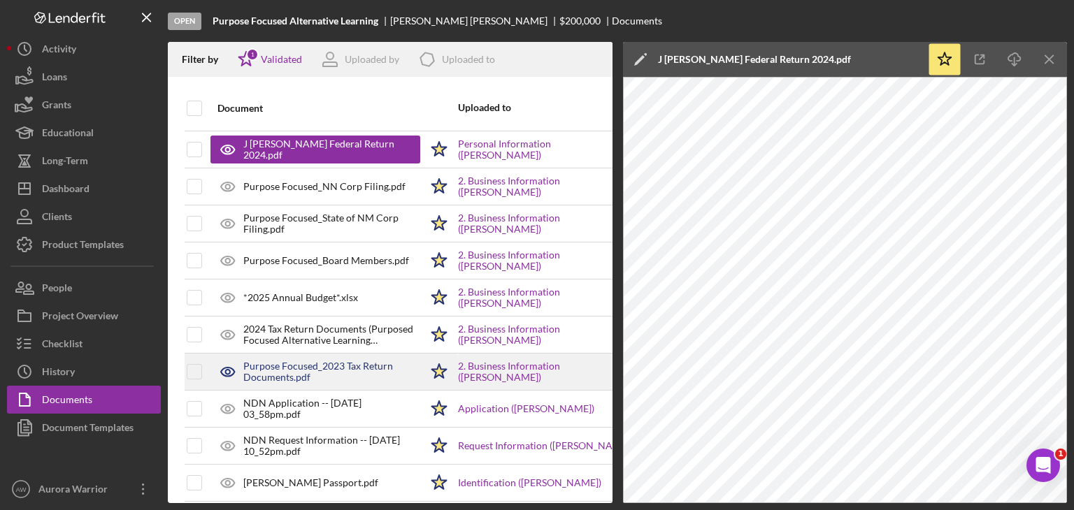
click at [339, 364] on div "Purpose Focused_2023 Tax Return Documents.pdf" at bounding box center [331, 372] width 177 height 22
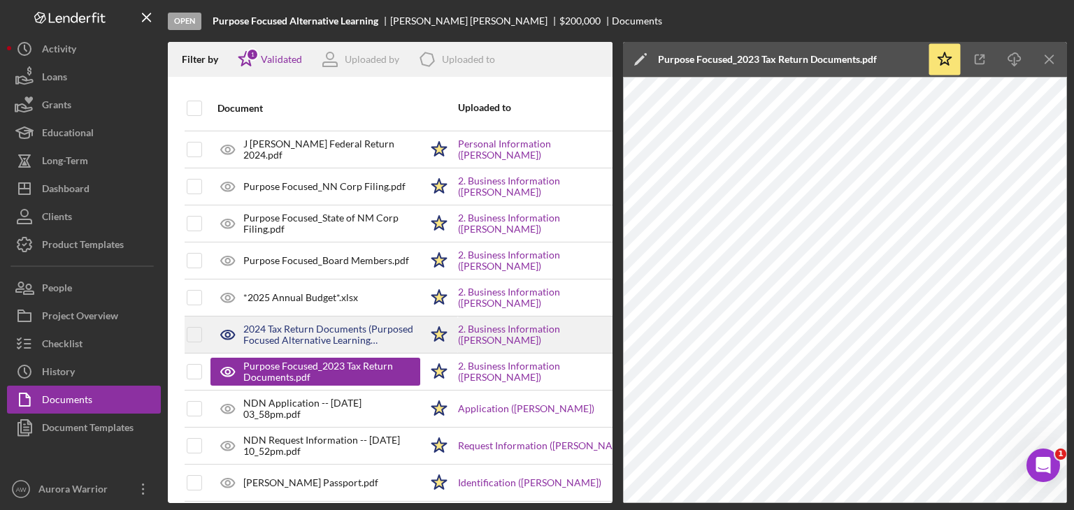
click at [331, 337] on div "2024 Tax Return Documents (Purposed Focused Alternative Learning Corporation)-1…" at bounding box center [331, 335] width 177 height 22
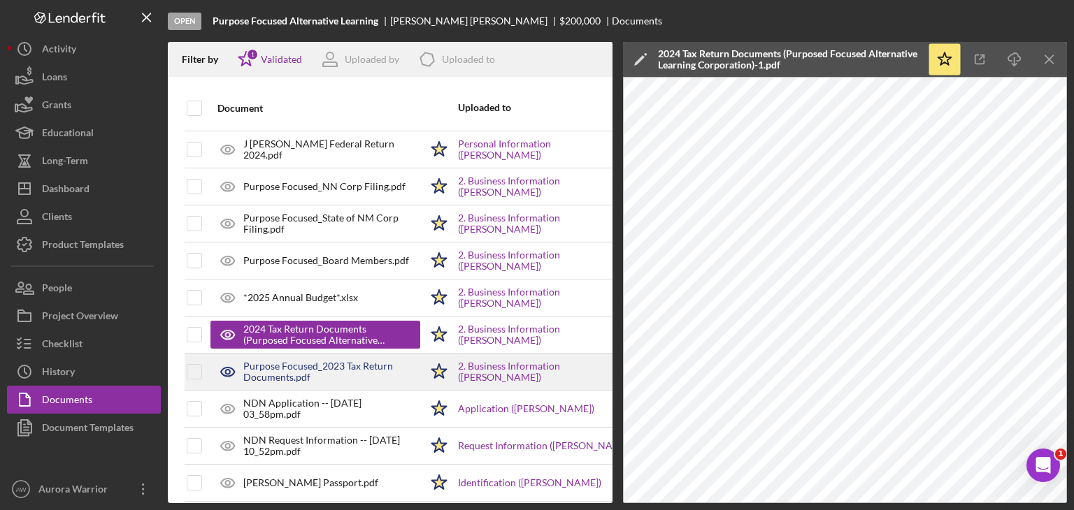
click at [341, 372] on div "Purpose Focused_2023 Tax Return Documents.pdf" at bounding box center [331, 372] width 177 height 22
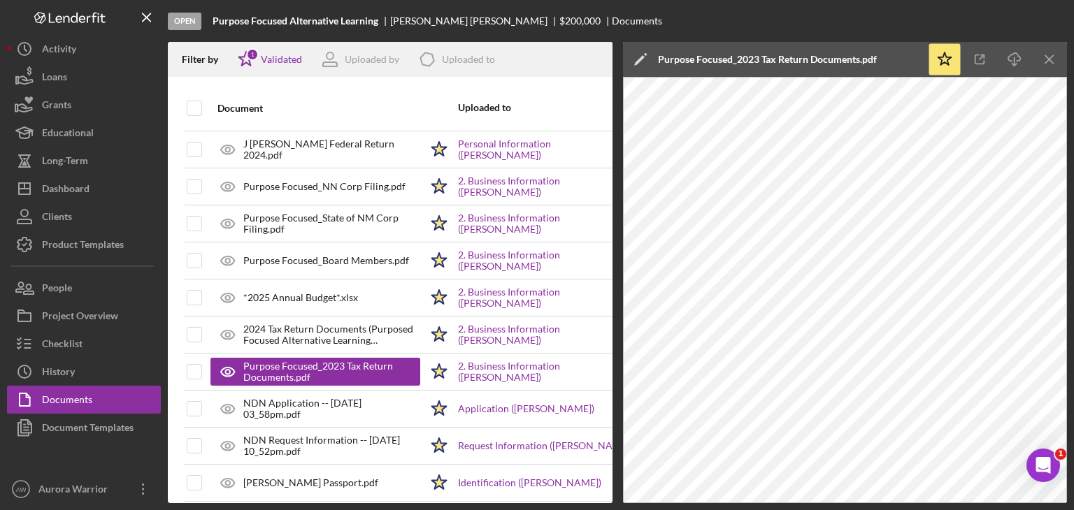
click at [702, 34] on div "Open Purpose Focused Alternative Learning JoAnn Armenta $200,000 $200,000 Docum…" at bounding box center [617, 21] width 899 height 42
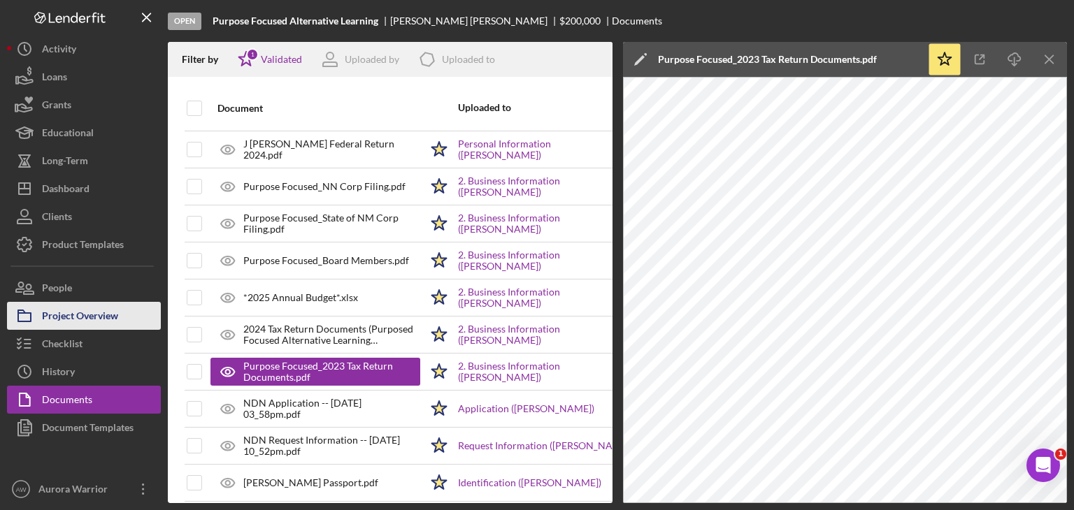
click at [112, 319] on div "Project Overview" at bounding box center [80, 317] width 76 height 31
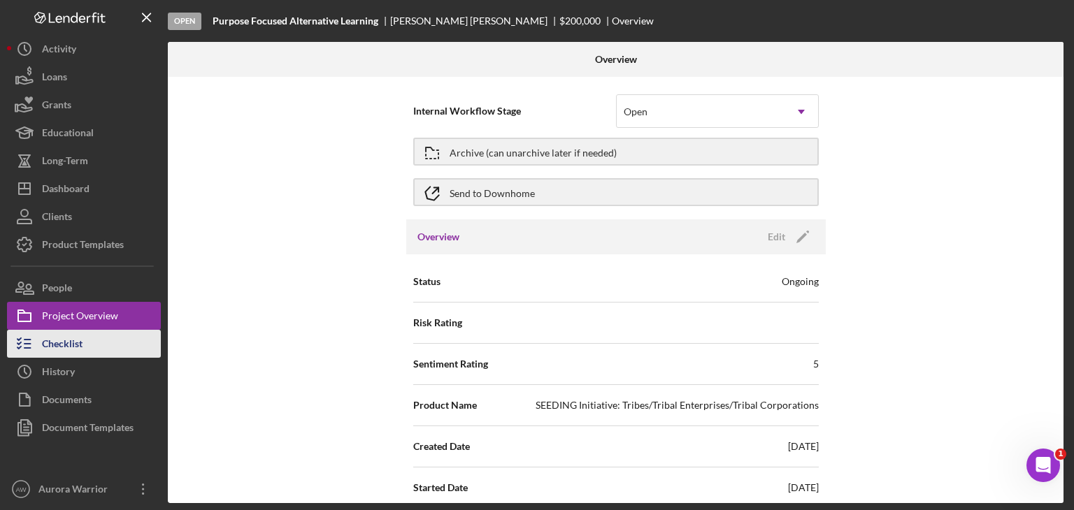
click at [126, 347] on button "Checklist" at bounding box center [84, 344] width 154 height 28
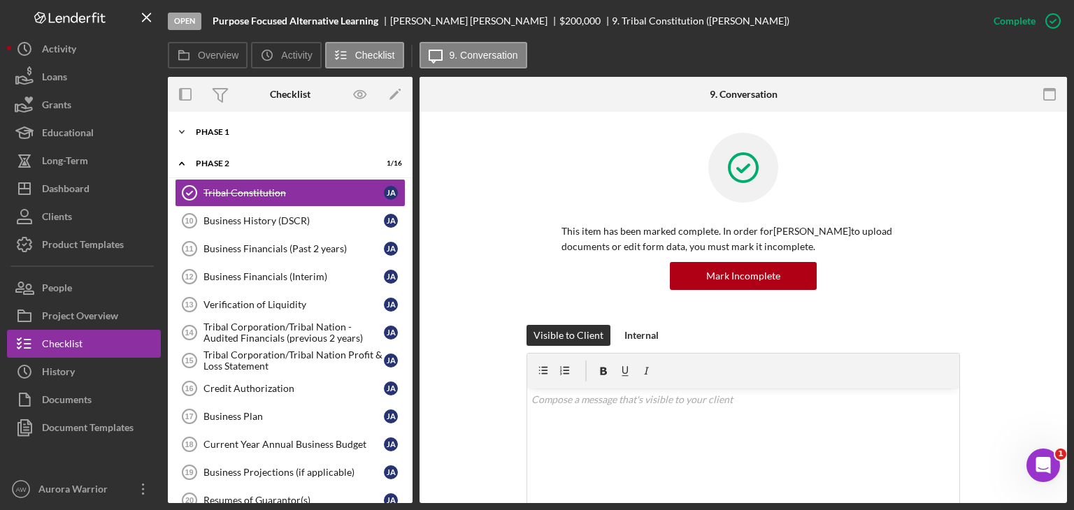
click at [223, 128] on div "Phase 1" at bounding box center [295, 132] width 199 height 8
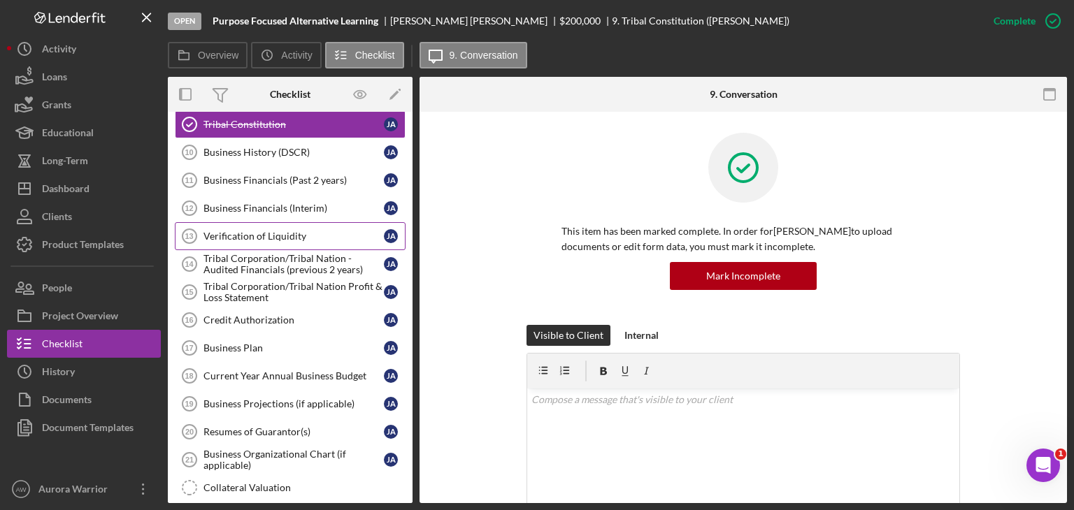
scroll to position [368, 0]
